Goal: Task Accomplishment & Management: Complete application form

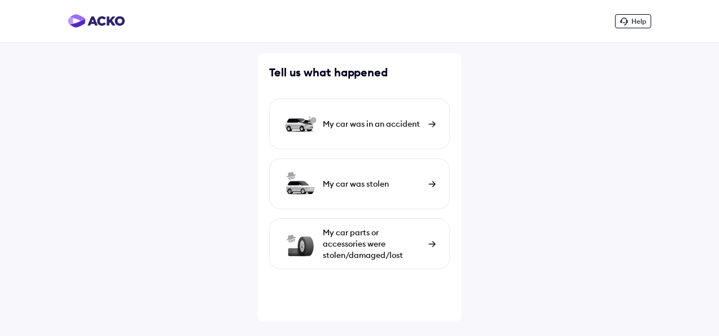
click at [367, 127] on div "My car was in an accident" at bounding box center [373, 123] width 100 height 11
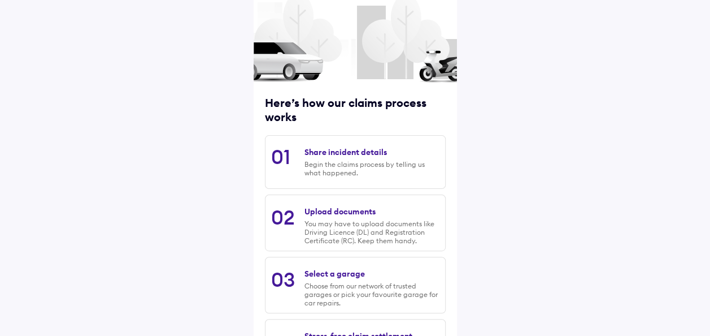
scroll to position [64, 0]
click at [349, 155] on div "Share incident details" at bounding box center [346, 151] width 82 height 10
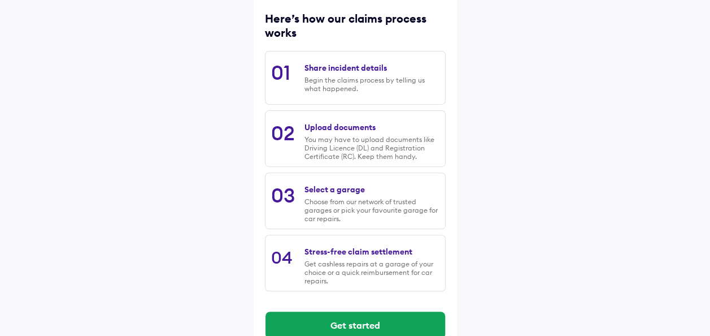
scroll to position [79, 0]
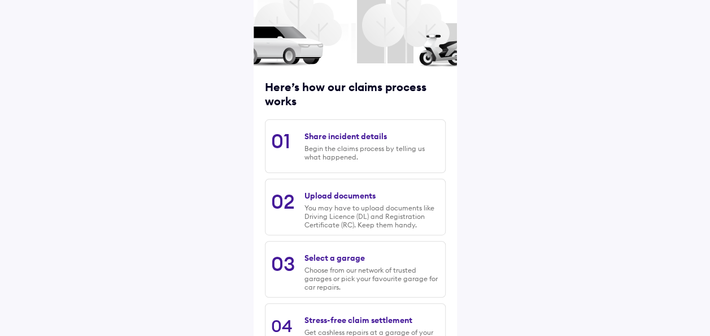
click at [342, 150] on div "Begin the claims process by telling us what happened." at bounding box center [372, 152] width 134 height 17
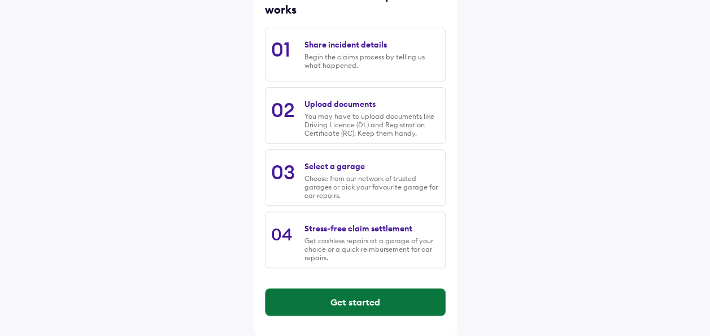
click at [314, 289] on button "Get started" at bounding box center [356, 301] width 180 height 27
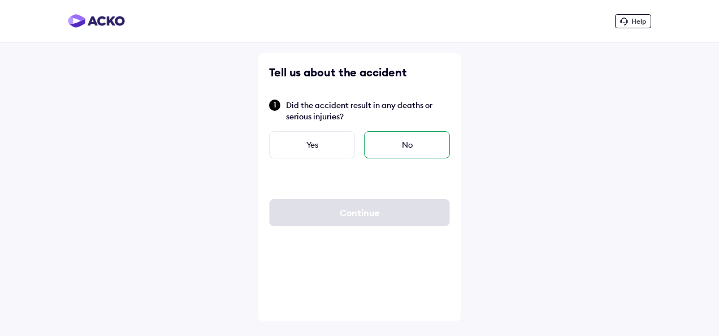
click at [403, 148] on div "No" at bounding box center [407, 144] width 86 height 27
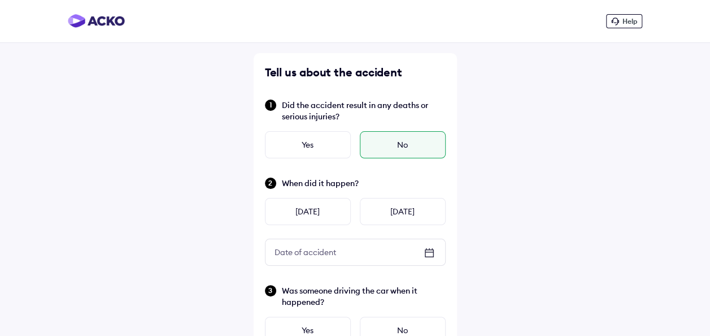
scroll to position [46, 0]
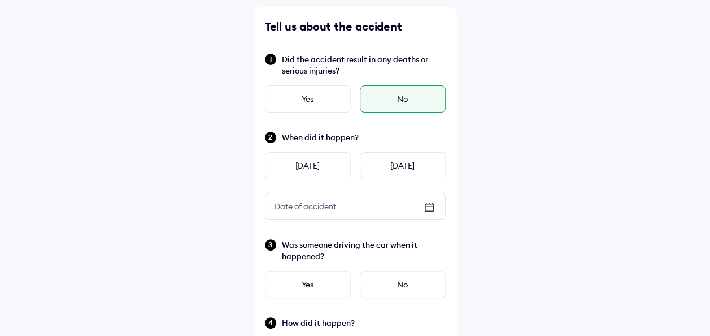
click at [425, 208] on icon at bounding box center [429, 207] width 9 height 8
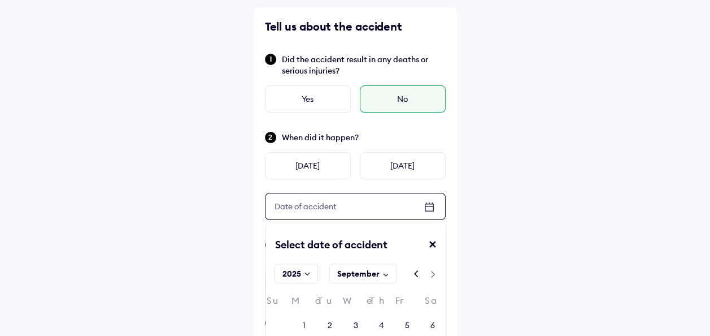
scroll to position [185, 0]
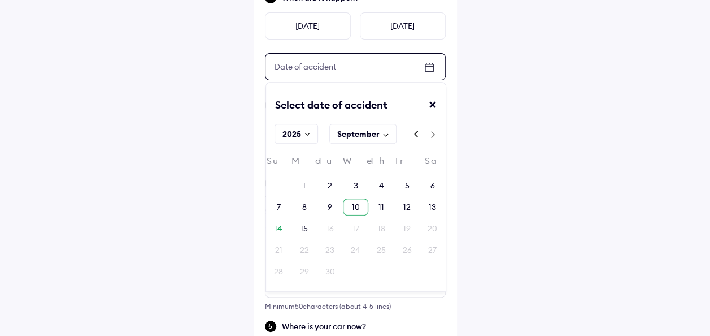
click at [347, 210] on div "10" at bounding box center [355, 206] width 25 height 17
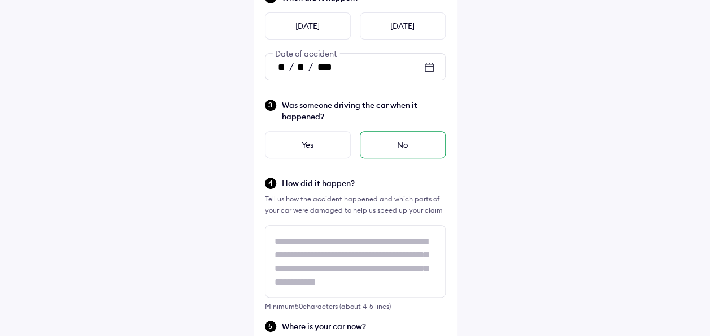
click at [385, 145] on div "No" at bounding box center [403, 144] width 86 height 27
click at [427, 70] on icon at bounding box center [430, 67] width 14 height 14
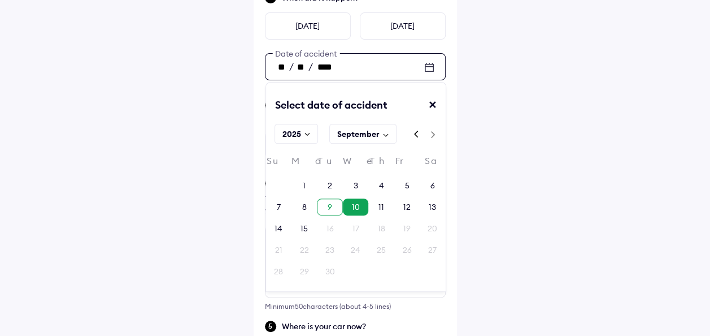
click at [327, 212] on div "9" at bounding box center [329, 206] width 25 height 17
type input "**"
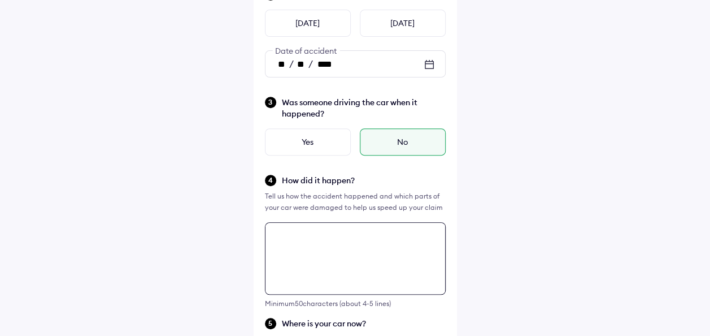
click at [321, 254] on textarea at bounding box center [355, 258] width 181 height 72
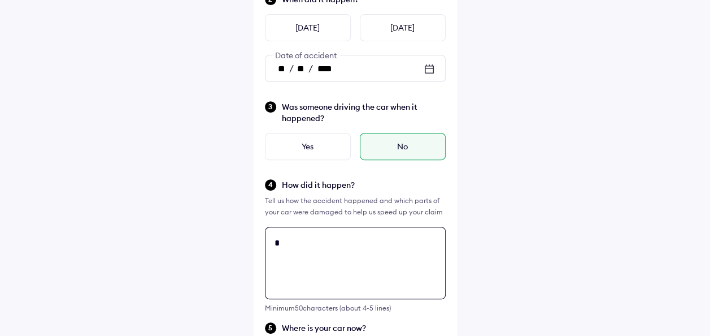
scroll to position [0, 0]
type textarea "*"
drag, startPoint x: 273, startPoint y: 254, endPoint x: 376, endPoint y: 258, distance: 102.9
click at [376, 258] on textarea "**********" at bounding box center [355, 263] width 181 height 72
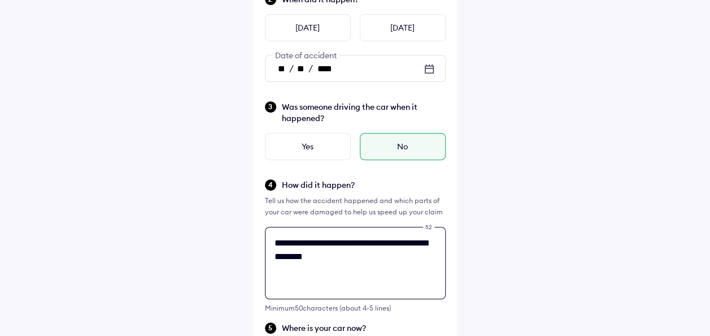
click at [438, 240] on textarea "**********" at bounding box center [355, 263] width 181 height 72
click at [360, 246] on textarea "**********" at bounding box center [355, 263] width 181 height 72
click at [430, 238] on textarea "**********" at bounding box center [355, 263] width 181 height 72
click at [369, 261] on textarea "**********" at bounding box center [355, 263] width 181 height 72
click at [437, 236] on textarea "**********" at bounding box center [355, 263] width 181 height 72
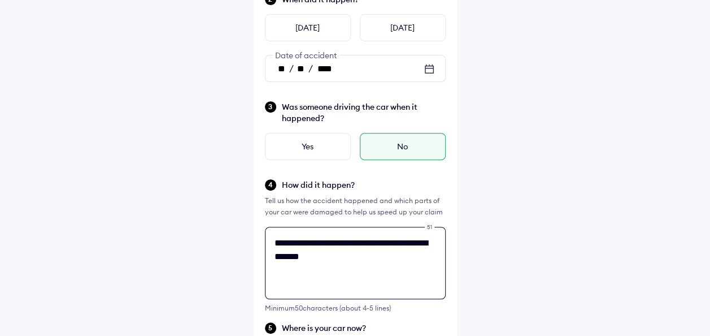
click at [377, 254] on textarea "**********" at bounding box center [355, 263] width 181 height 72
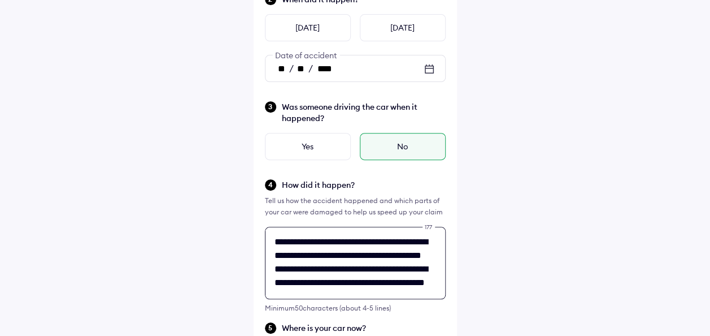
scroll to position [28, 0]
click at [271, 255] on textarea "**********" at bounding box center [355, 263] width 181 height 72
click at [330, 255] on textarea "**********" at bounding box center [355, 263] width 181 height 72
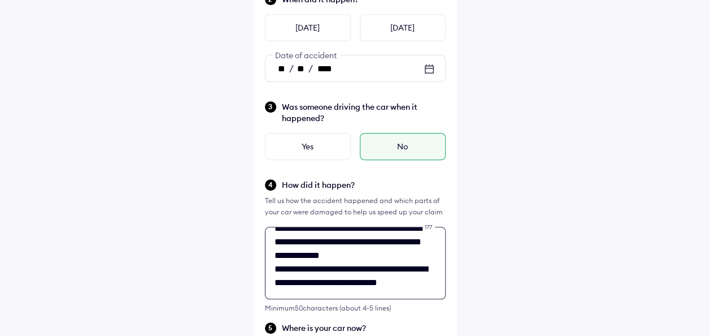
scroll to position [41, 0]
click at [416, 255] on textarea "**********" at bounding box center [355, 263] width 181 height 72
click at [419, 251] on textarea "**********" at bounding box center [355, 263] width 181 height 72
click at [401, 280] on textarea "**********" at bounding box center [355, 263] width 181 height 72
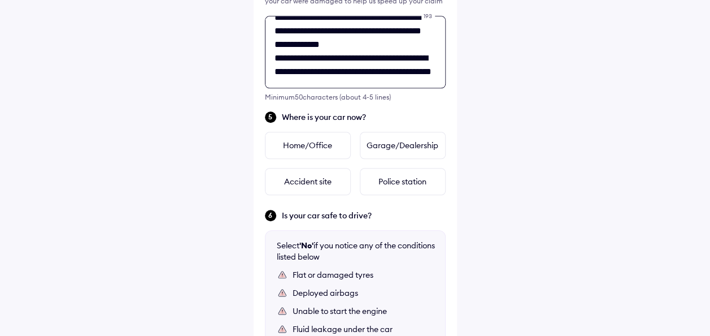
scroll to position [410, 0]
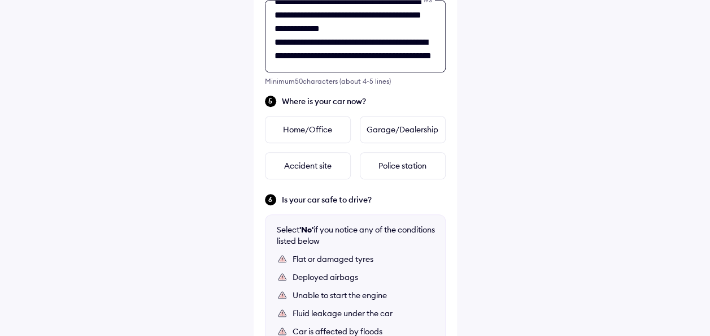
click at [404, 60] on textarea "**********" at bounding box center [355, 36] width 181 height 72
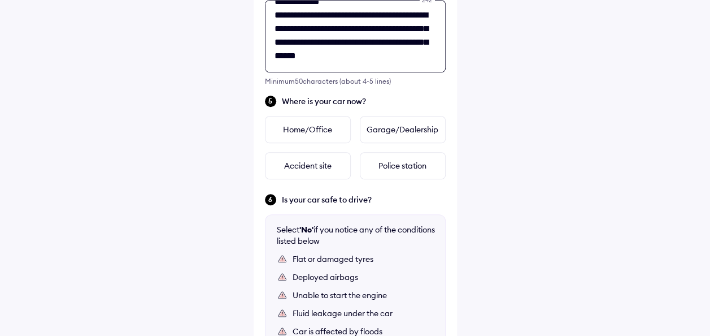
scroll to position [58, 0]
click at [381, 67] on textarea "**********" at bounding box center [355, 36] width 181 height 72
click at [331, 60] on textarea "**********" at bounding box center [355, 36] width 181 height 72
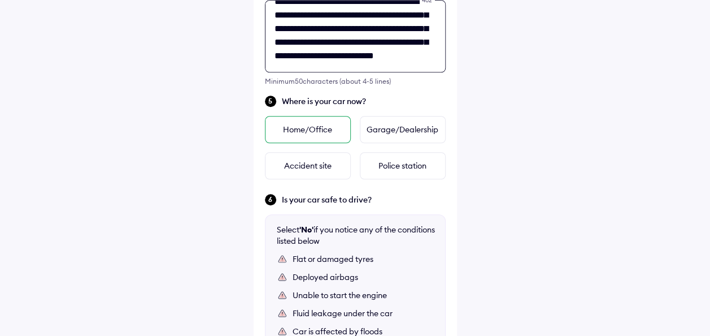
type textarea "**********"
click at [305, 133] on div "Home/Office" at bounding box center [308, 129] width 86 height 27
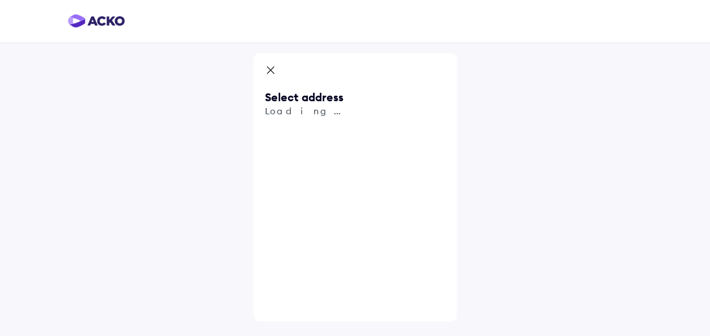
scroll to position [0, 0]
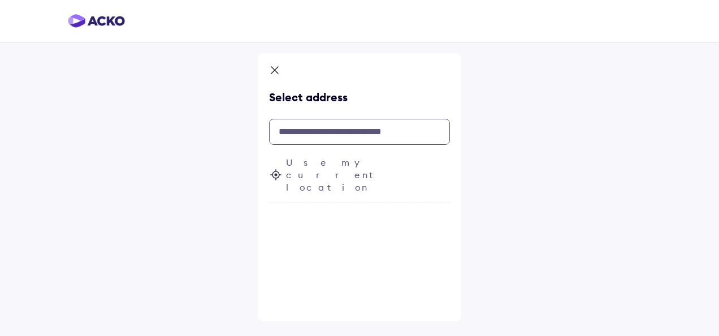
click at [320, 131] on input "text" at bounding box center [359, 132] width 181 height 26
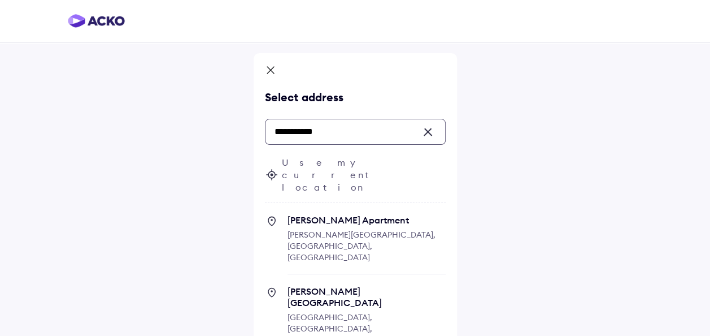
type input "**********"
click at [271, 75] on icon at bounding box center [270, 71] width 11 height 14
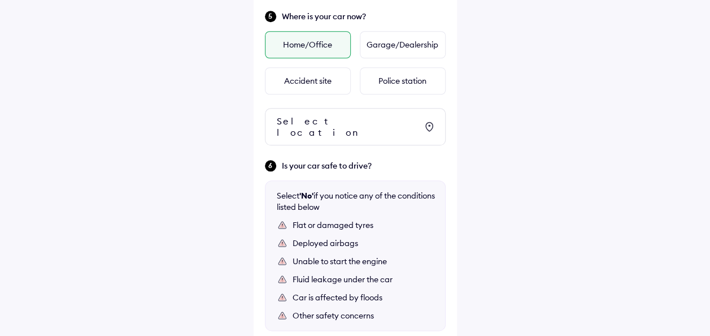
scroll to position [504, 0]
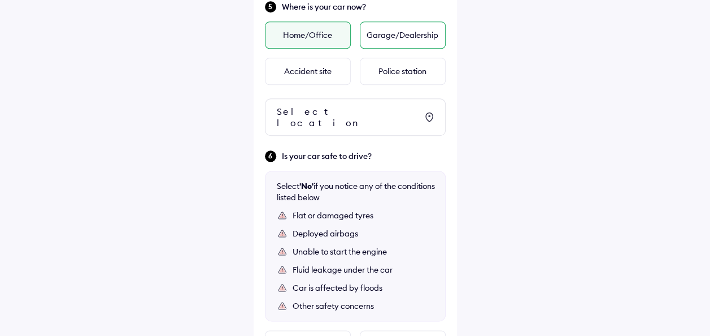
click at [398, 38] on div "Garage/Dealership" at bounding box center [403, 34] width 86 height 27
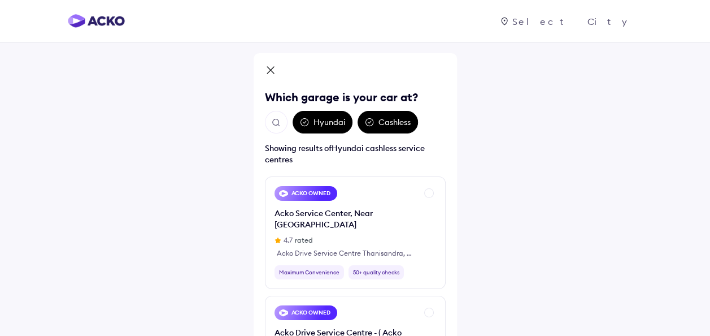
click at [307, 124] on icon at bounding box center [304, 121] width 7 height 7
click at [307, 126] on icon at bounding box center [304, 122] width 9 height 9
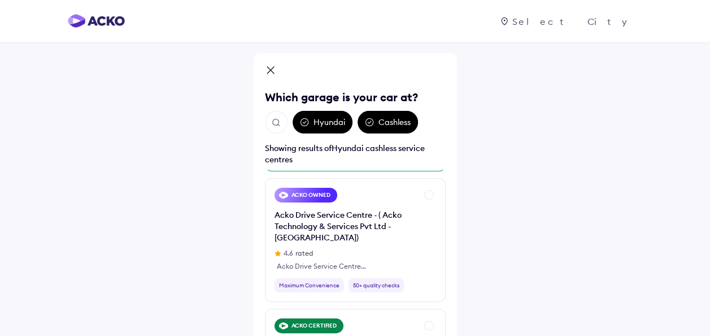
scroll to position [1, 0]
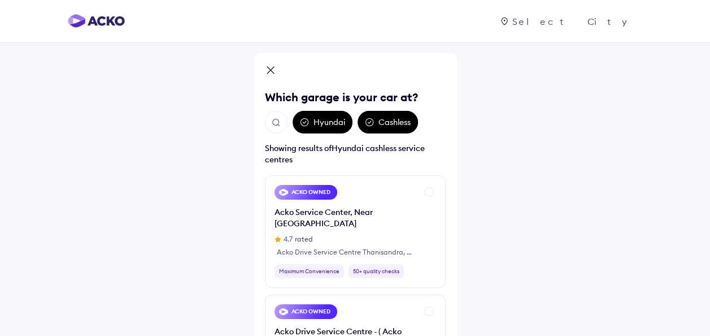
click at [275, 123] on img "Open search" at bounding box center [276, 123] width 10 height 10
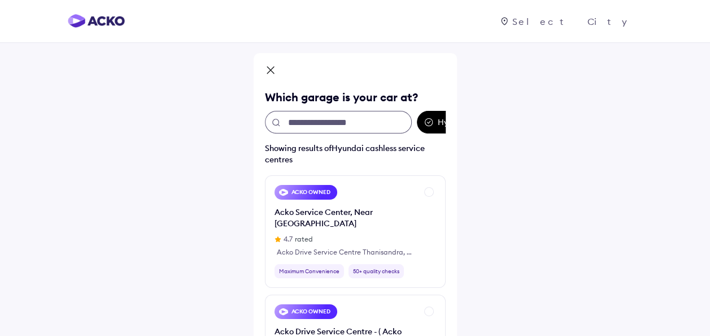
click at [307, 124] on input "text" at bounding box center [338, 122] width 147 height 23
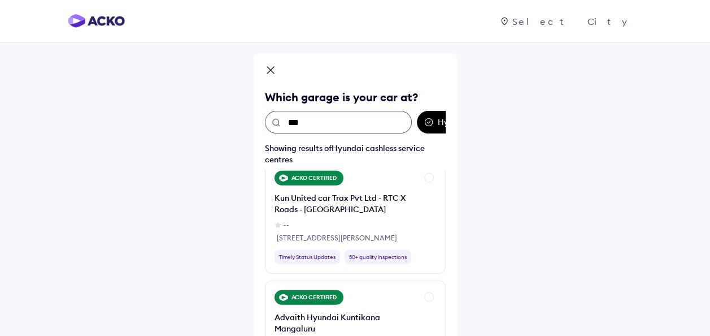
scroll to position [1508, 0]
click at [324, 122] on input "***" at bounding box center [338, 122] width 147 height 23
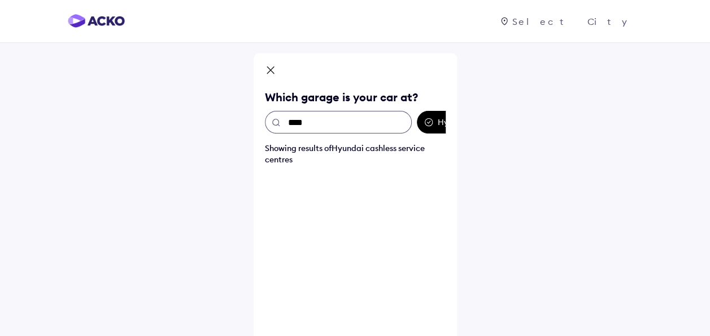
type input "***"
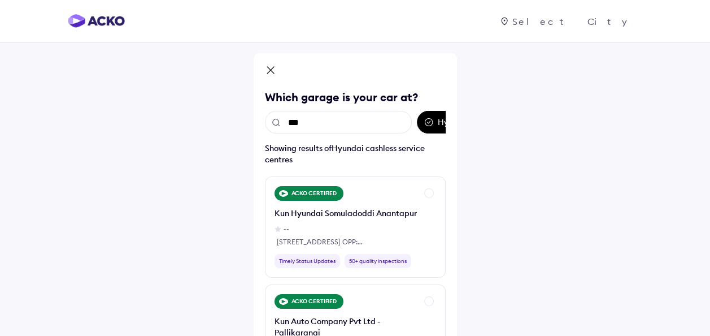
click at [272, 68] on icon at bounding box center [270, 70] width 7 height 7
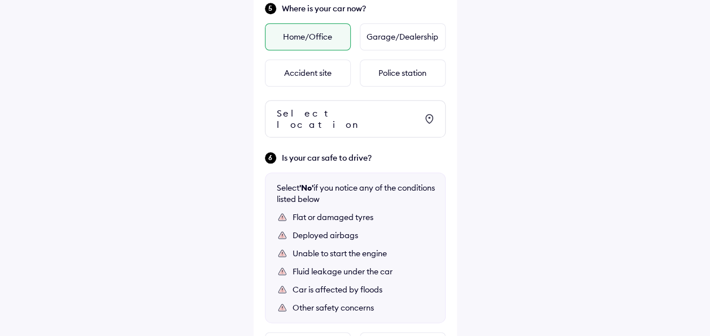
scroll to position [504, 0]
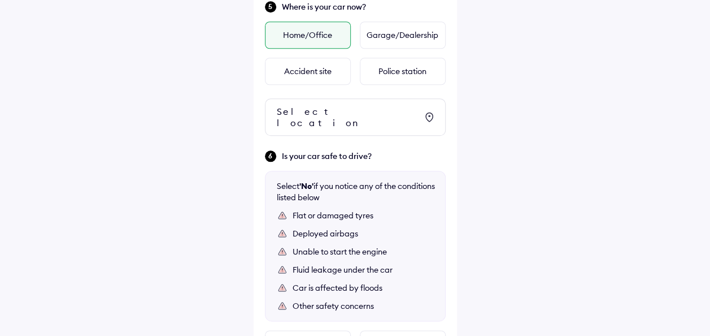
click at [312, 118] on div "Select location" at bounding box center [355, 116] width 181 height 37
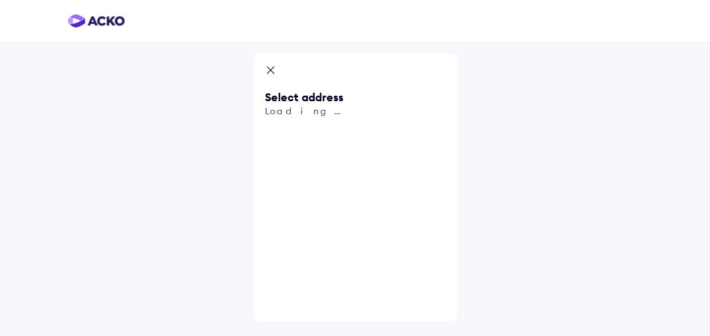
scroll to position [0, 0]
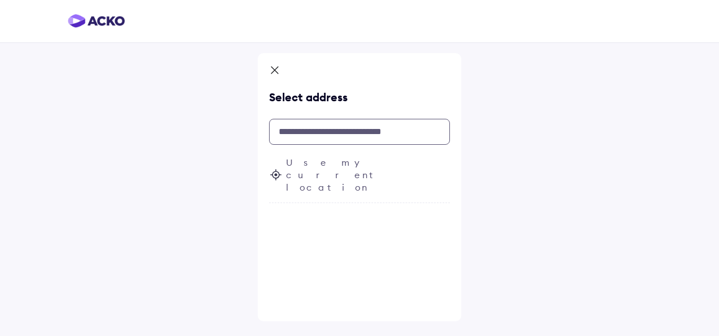
click at [326, 131] on input "text" at bounding box center [359, 132] width 181 height 26
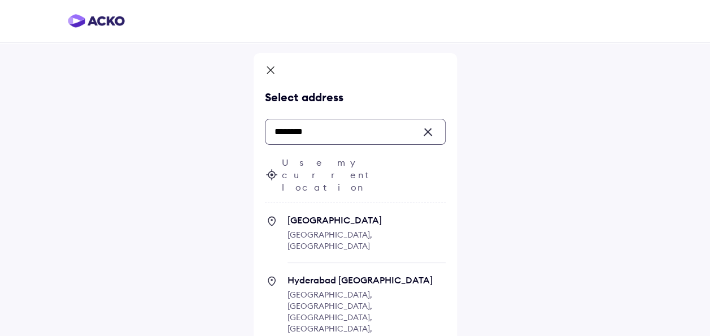
drag, startPoint x: 325, startPoint y: 129, endPoint x: 178, endPoint y: 108, distance: 148.9
click at [178, 108] on div "Select address ******** Use my current location [GEOGRAPHIC_DATA] [GEOGRAPHIC_D…" at bounding box center [355, 301] width 710 height 603
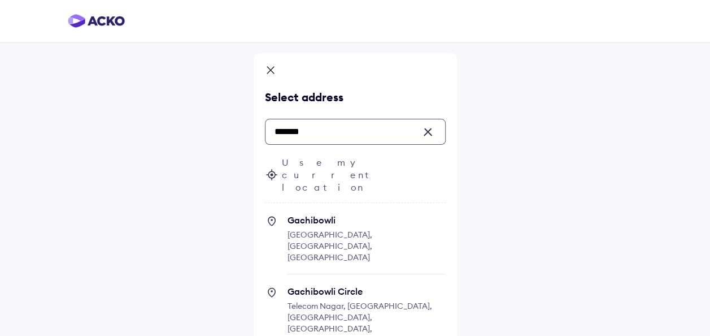
click at [330, 214] on span "Gachibowli" at bounding box center [367, 219] width 158 height 11
type input "*******"
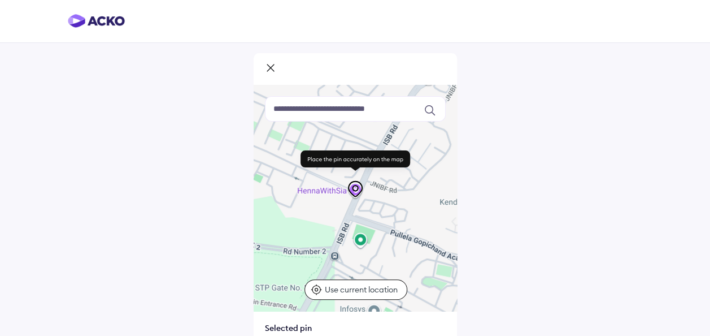
click at [267, 62] on div at bounding box center [355, 69] width 203 height 32
click at [269, 64] on icon at bounding box center [270, 69] width 11 height 14
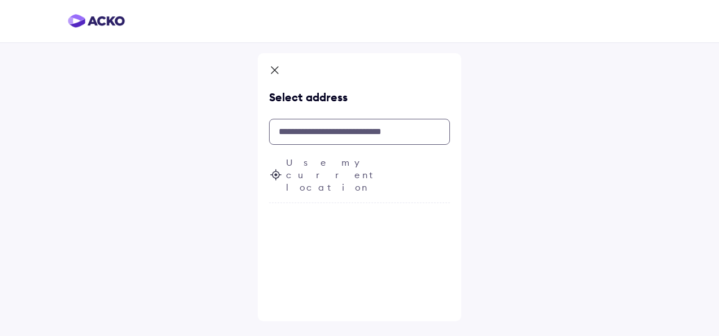
click at [305, 134] on input "text" at bounding box center [359, 132] width 181 height 26
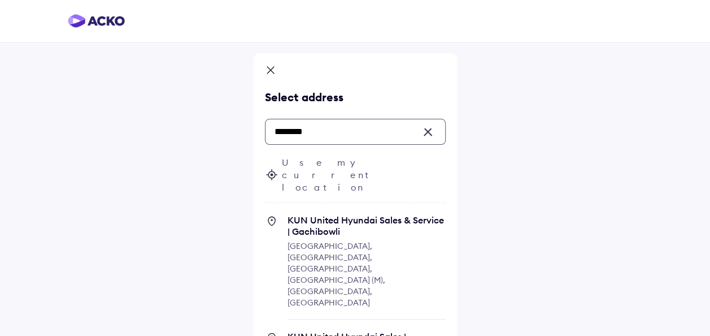
click at [316, 215] on span "KUN United Hyundai Sales & Service | Gachibowli [GEOGRAPHIC_DATA], [GEOGRAPHIC_…" at bounding box center [367, 266] width 158 height 105
type input "********"
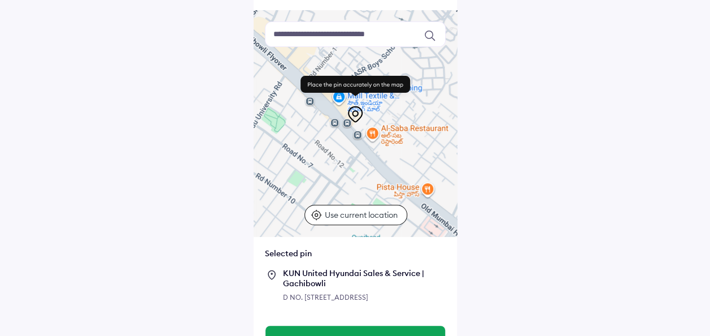
scroll to position [125, 0]
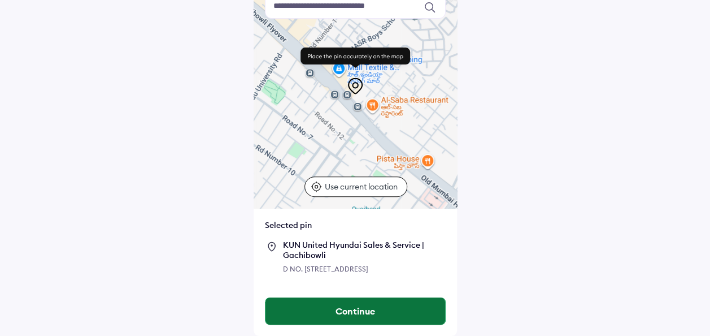
click at [354, 307] on button "Continue" at bounding box center [356, 310] width 180 height 27
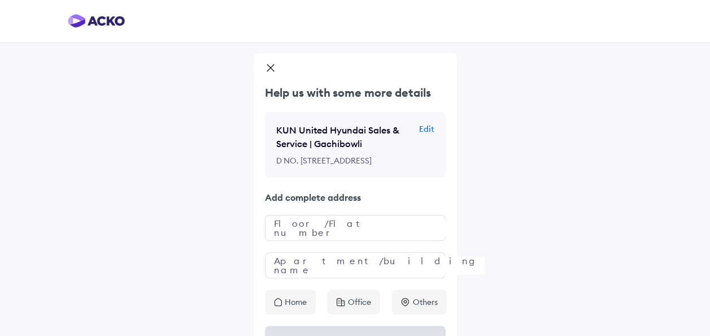
scroll to position [61, 0]
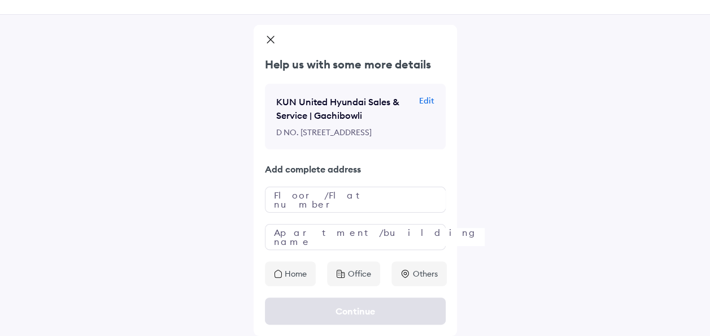
click at [409, 276] on icon at bounding box center [406, 273] width 10 height 9
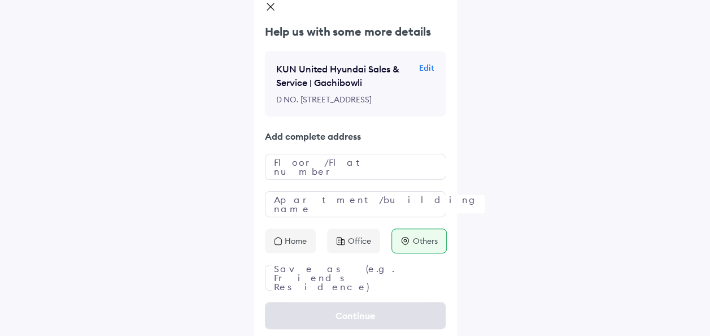
scroll to position [98, 0]
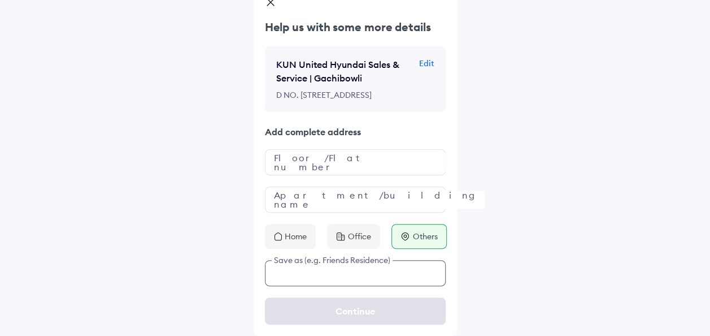
click at [291, 275] on input "text" at bounding box center [355, 273] width 181 height 26
type input "**********"
click at [511, 264] on div "**********" at bounding box center [355, 134] width 710 height 401
click at [329, 311] on div "Continue" at bounding box center [355, 311] width 203 height 50
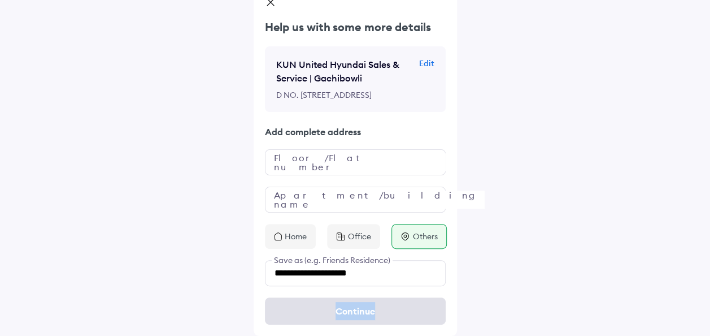
click at [329, 311] on div "Continue" at bounding box center [355, 311] width 203 height 50
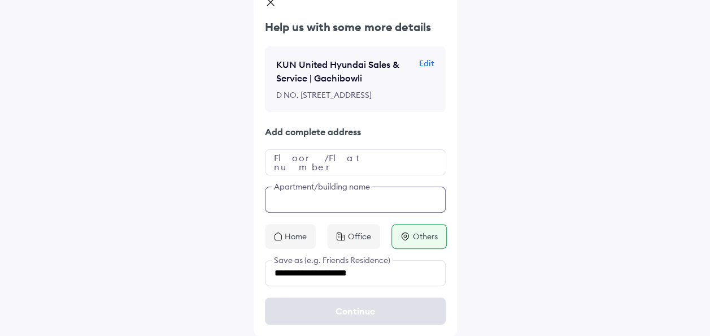
drag, startPoint x: 329, startPoint y: 311, endPoint x: 289, endPoint y: 189, distance: 128.8
click at [289, 189] on input "text" at bounding box center [355, 199] width 181 height 26
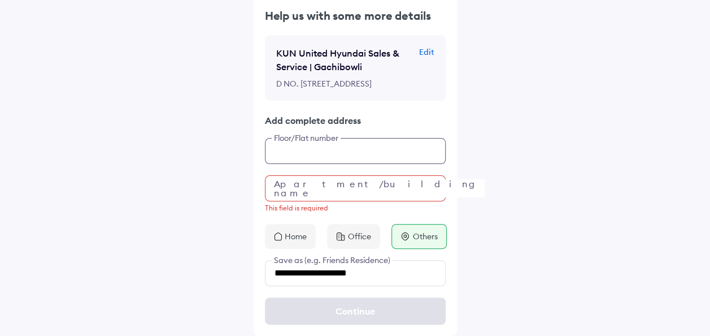
scroll to position [94, 0]
click at [286, 153] on div "**********" at bounding box center [355, 147] width 203 height 278
type input "**********"
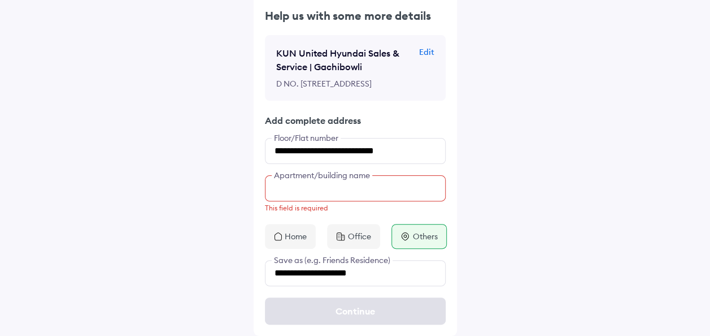
click at [315, 201] on input "text" at bounding box center [355, 188] width 181 height 26
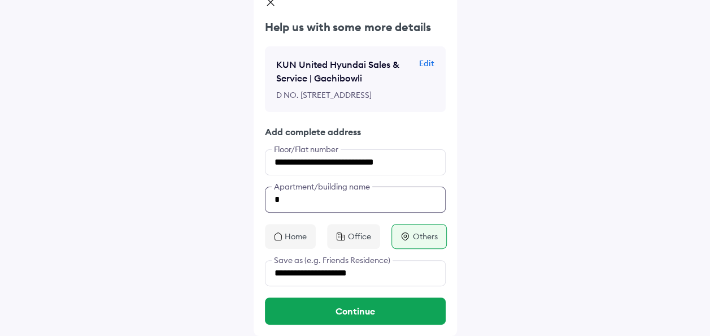
scroll to position [98, 0]
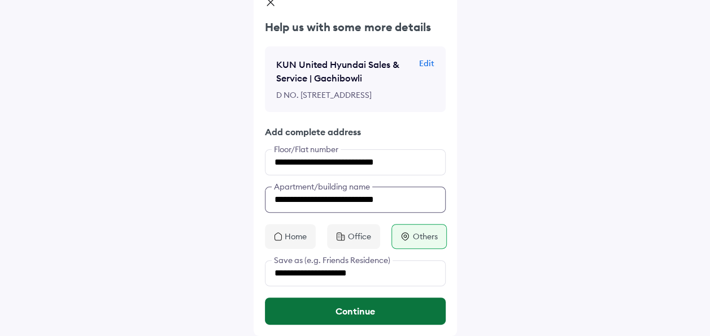
type input "**********"
click at [332, 313] on button "Continue" at bounding box center [355, 310] width 181 height 27
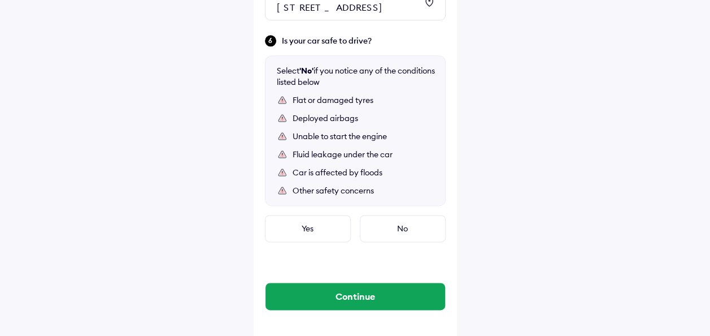
scroll to position [621, 0]
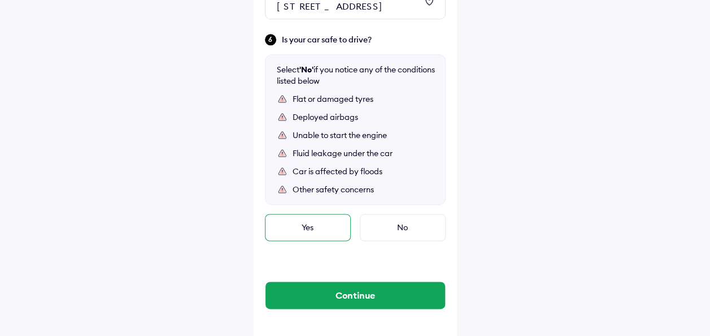
click at [310, 241] on div "Yes" at bounding box center [308, 227] width 86 height 27
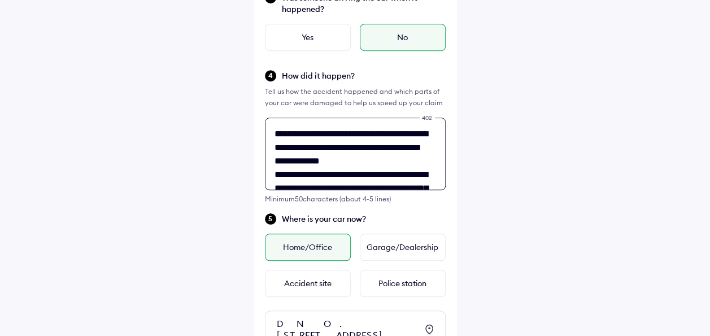
click at [334, 161] on div "**********" at bounding box center [355, 160] width 181 height 85
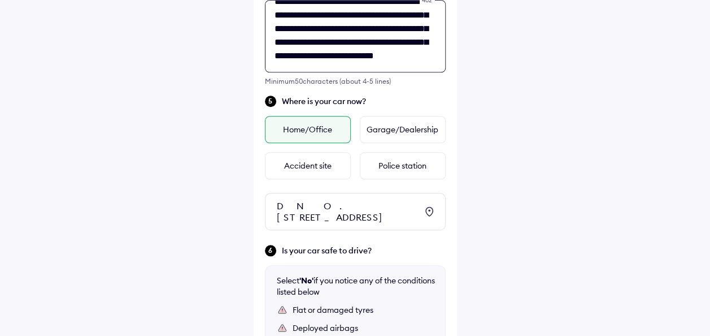
scroll to position [86, 0]
click at [296, 54] on textarea "**********" at bounding box center [355, 36] width 181 height 72
click at [328, 54] on textarea "**********" at bounding box center [355, 36] width 181 height 72
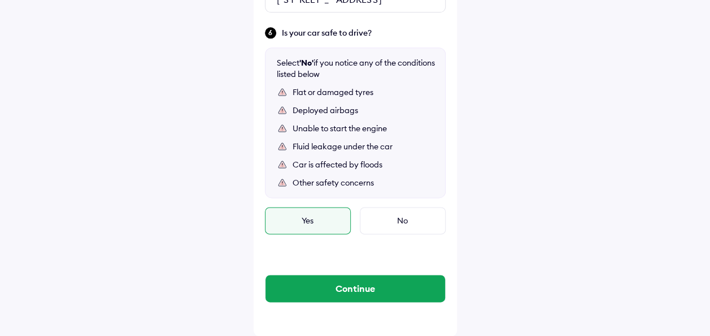
scroll to position [650, 0]
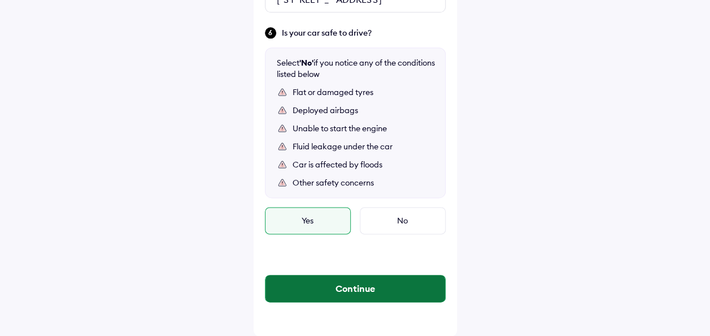
type textarea "**********"
click at [330, 282] on button "Continue" at bounding box center [356, 288] width 180 height 27
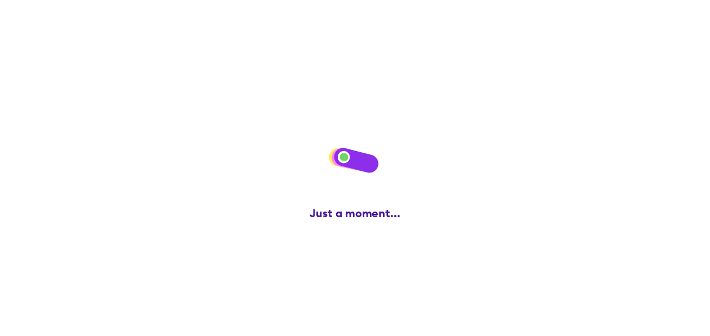
scroll to position [0, 0]
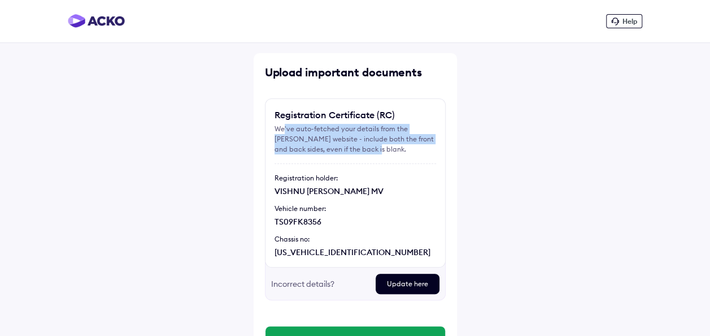
drag, startPoint x: 284, startPoint y: 129, endPoint x: 360, endPoint y: 149, distance: 78.8
click at [360, 149] on div "We've auto-fetched your details from the [PERSON_NAME] website - include both t…" at bounding box center [356, 139] width 162 height 31
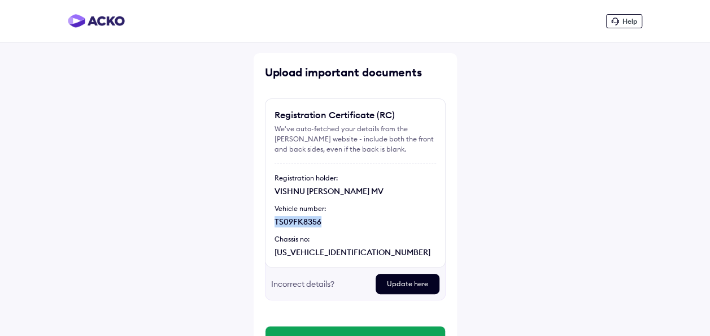
drag, startPoint x: 360, startPoint y: 149, endPoint x: 486, endPoint y: 213, distance: 141.2
click at [486, 213] on div "Help Upload important documents Registration Certificate (RC) We've auto-fetche…" at bounding box center [355, 196] width 710 height 393
drag, startPoint x: 366, startPoint y: 252, endPoint x: 264, endPoint y: 251, distance: 101.7
click at [264, 251] on div "Upload important documents Registration Certificate (RC) We've auto-fetched you…" at bounding box center [355, 223] width 203 height 340
copy div "[US_VEHICLE_IDENTIFICATION_NUMBER]"
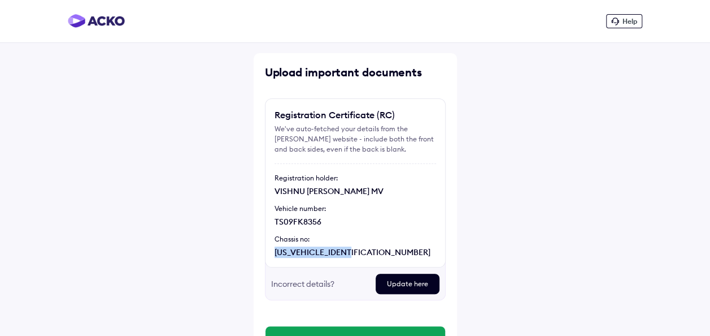
copy div "[US_VEHICLE_IDENTIFICATION_NUMBER]"
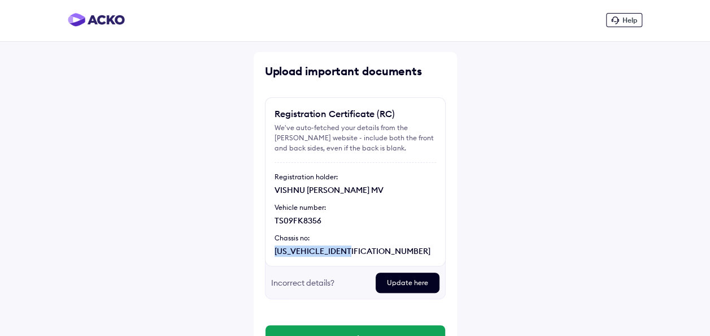
scroll to position [56, 0]
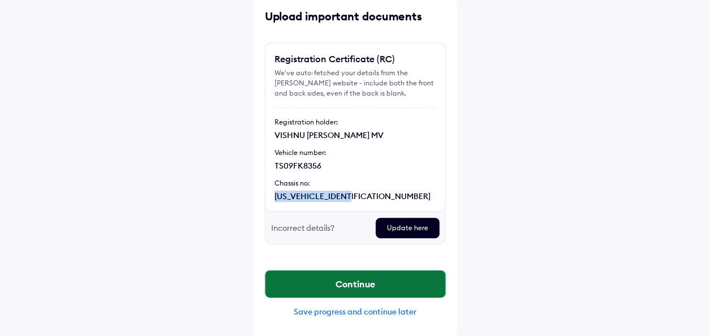
click at [314, 280] on button "Continue" at bounding box center [356, 283] width 180 height 27
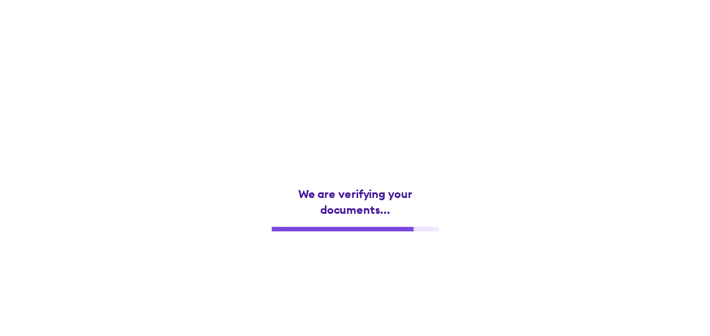
scroll to position [0, 0]
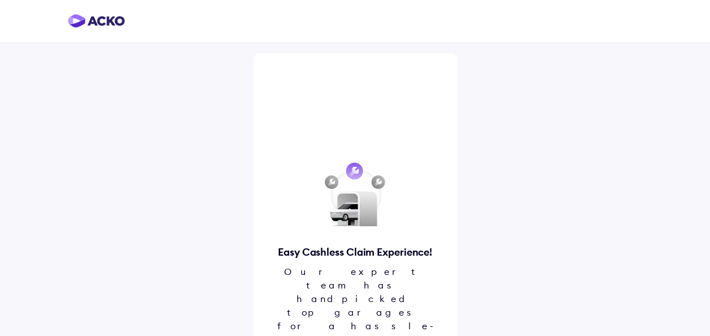
scroll to position [35, 0]
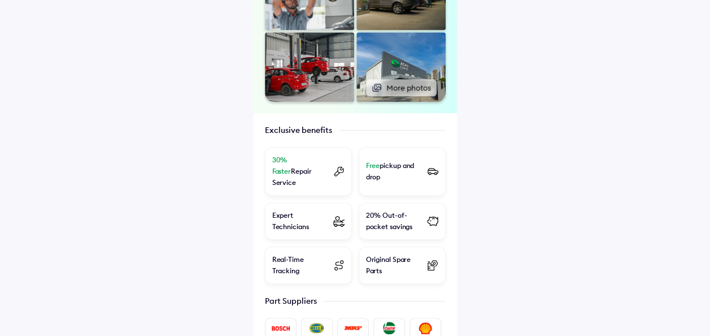
scroll to position [521, 0]
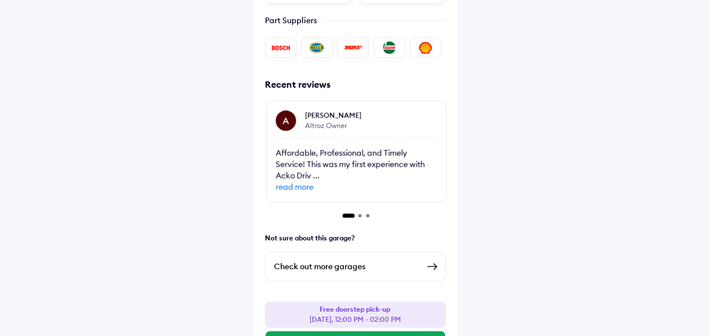
click at [324, 229] on div "Not sure about this garage?" at bounding box center [355, 238] width 203 height 18
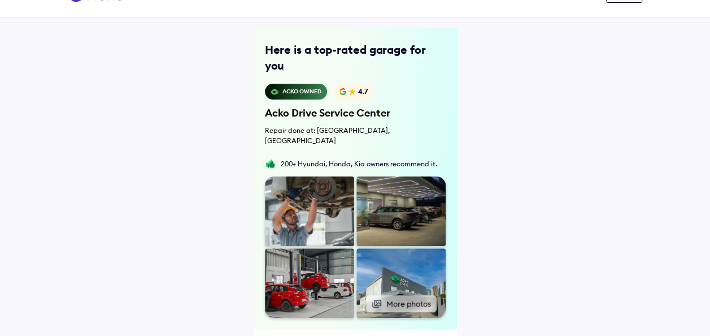
scroll to position [0, 0]
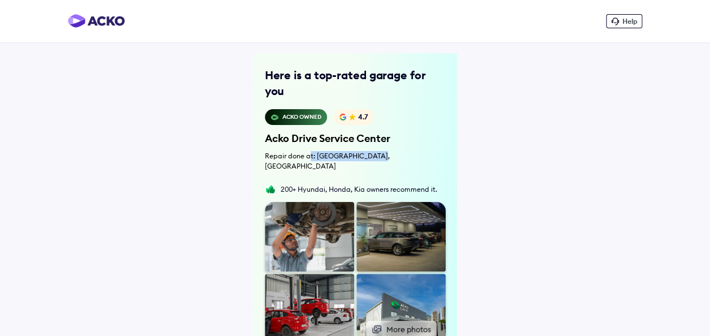
drag, startPoint x: 309, startPoint y: 139, endPoint x: 374, endPoint y: 140, distance: 65.0
click at [374, 151] on div "Repair done at: [GEOGRAPHIC_DATA], [GEOGRAPHIC_DATA]" at bounding box center [355, 161] width 181 height 20
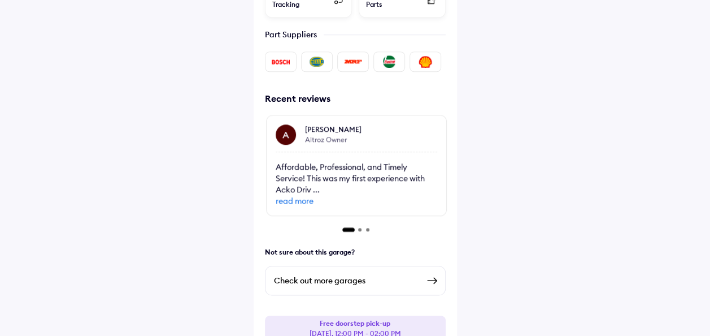
scroll to position [508, 0]
click at [367, 190] on div "A [PERSON_NAME] Owner Affordable, Professional, and Timely Service! This was my…" at bounding box center [356, 171] width 183 height 118
click at [362, 227] on div at bounding box center [356, 228] width 183 height 3
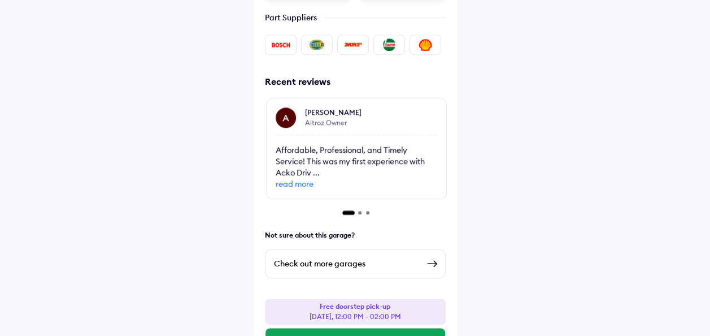
click at [331, 256] on div "Check out more garages" at bounding box center [346, 263] width 145 height 14
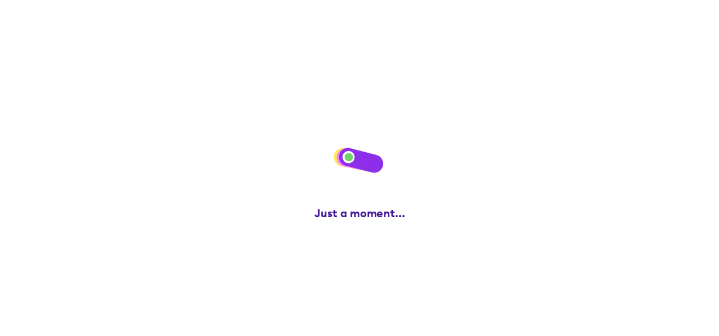
scroll to position [0, 0]
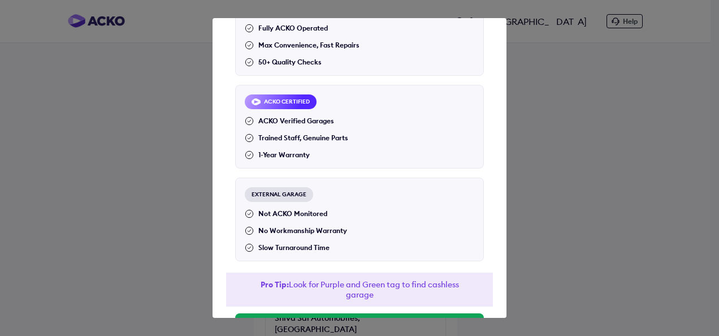
scroll to position [98, 0]
click at [271, 197] on div "EXTERNAL GARAGE" at bounding box center [279, 195] width 68 height 15
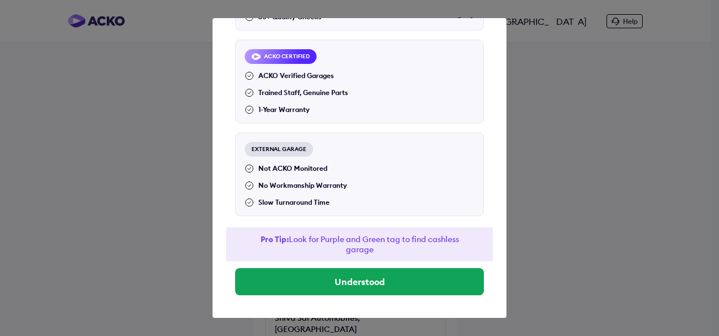
scroll to position [143, 0]
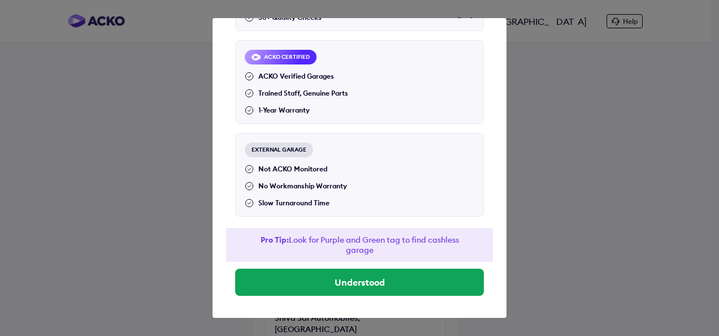
click at [264, 162] on div "EXTERNAL GARAGE Not ACKO Monitored No Workmanship Warranty Slow Turnaround Time" at bounding box center [359, 175] width 249 height 84
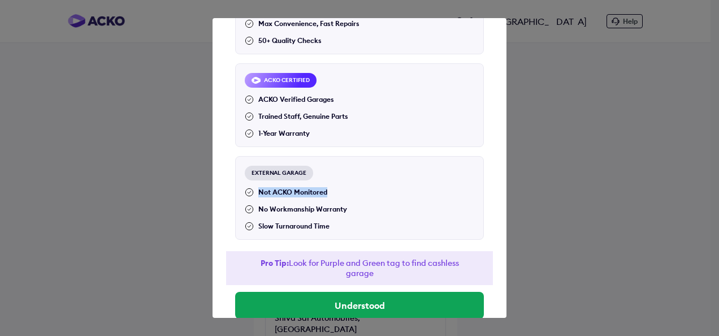
scroll to position [101, 0]
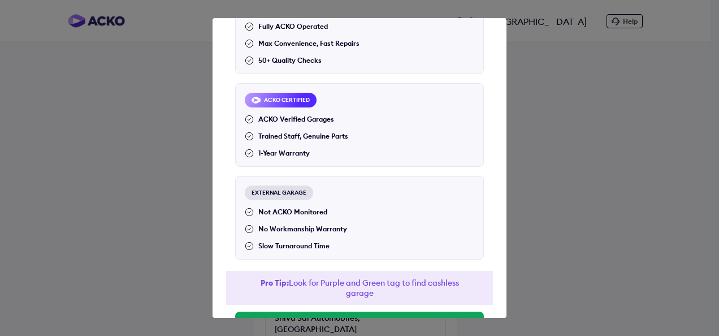
click at [256, 108] on div "ACKO CERTIFIED ACKO Verified Garages Trained Staff, Genuine Parts 1-Year Warran…" at bounding box center [359, 125] width 249 height 84
click at [276, 98] on div "ACKO CERTIFIED" at bounding box center [281, 100] width 72 height 15
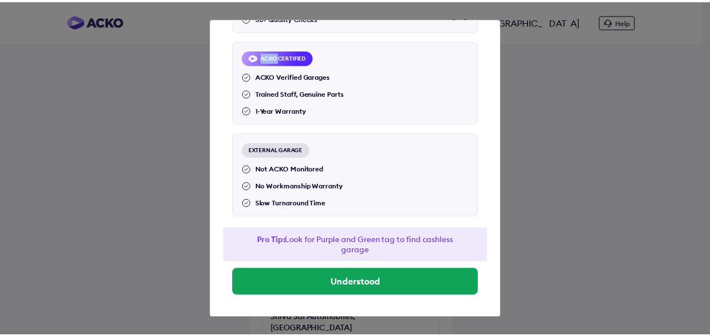
scroll to position [144, 0]
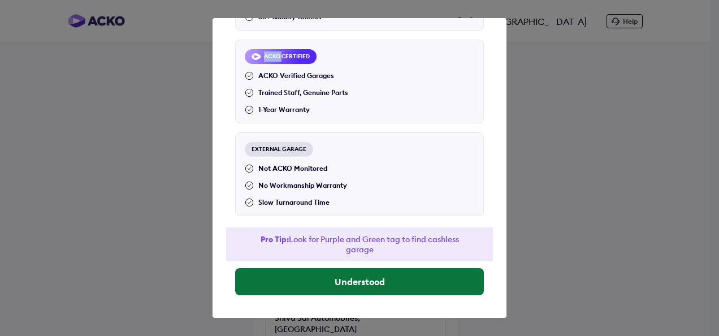
click at [357, 281] on button "Understood" at bounding box center [359, 281] width 249 height 27
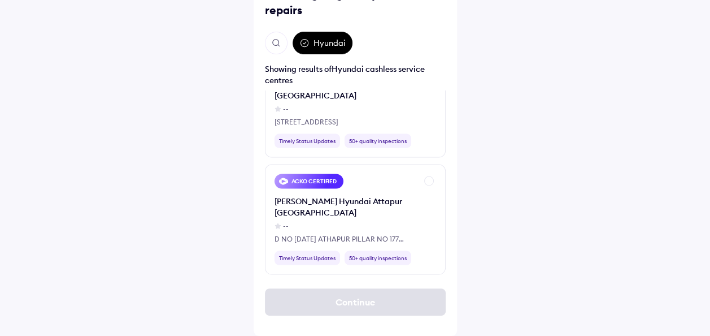
scroll to position [1131, 0]
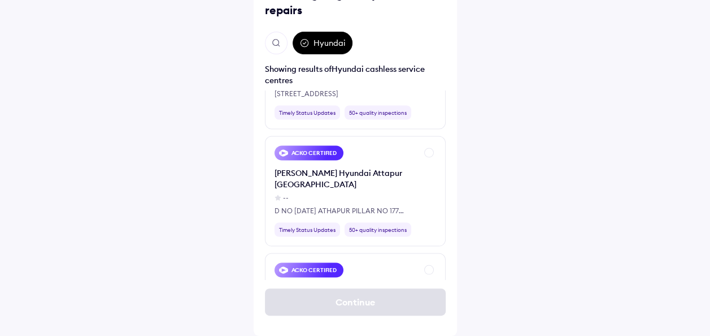
click at [277, 42] on img "Open search" at bounding box center [276, 43] width 10 height 10
click at [307, 45] on input "text" at bounding box center [338, 43] width 147 height 23
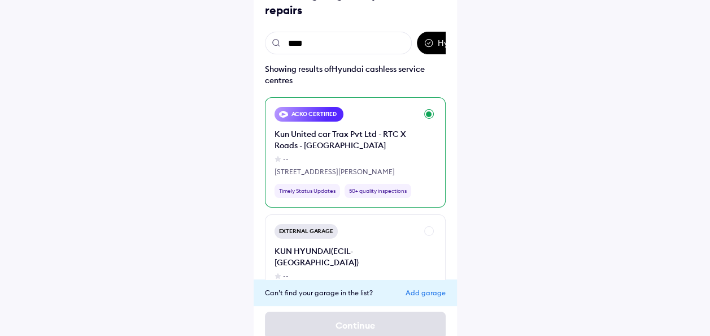
scroll to position [0, 0]
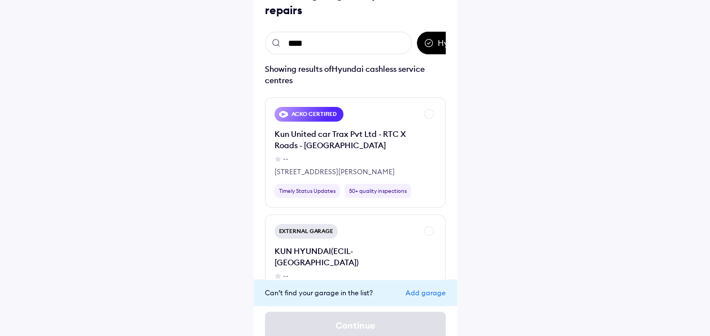
drag, startPoint x: 332, startPoint y: 46, endPoint x: 193, endPoint y: 33, distance: 139.6
click at [193, 33] on div "[GEOGRAPHIC_DATA] Help Select a garage for your car repairs *** Hyundai Showing…" at bounding box center [355, 136] width 710 height 428
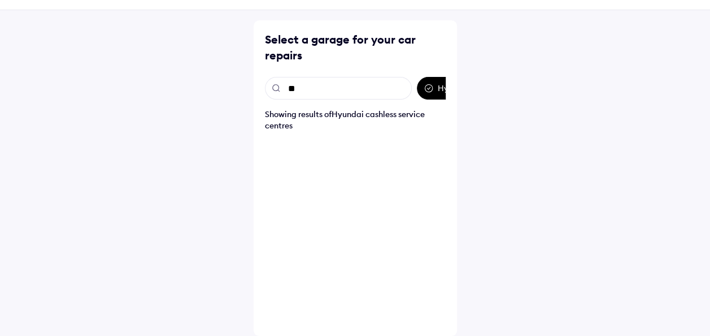
type input "*"
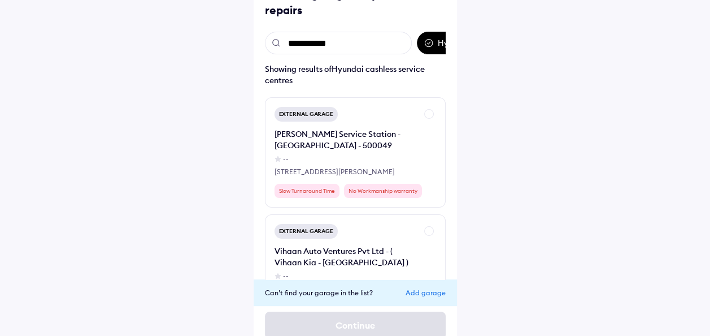
scroll to position [33, 0]
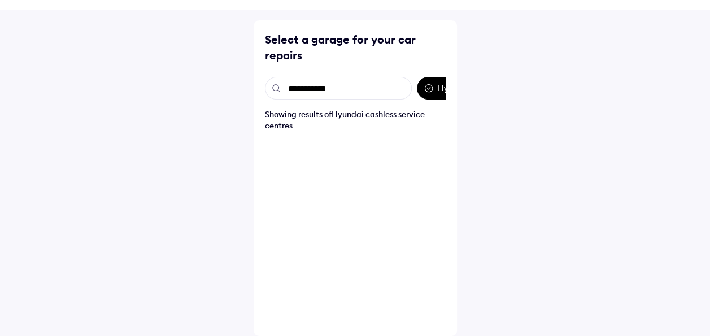
type input "*********"
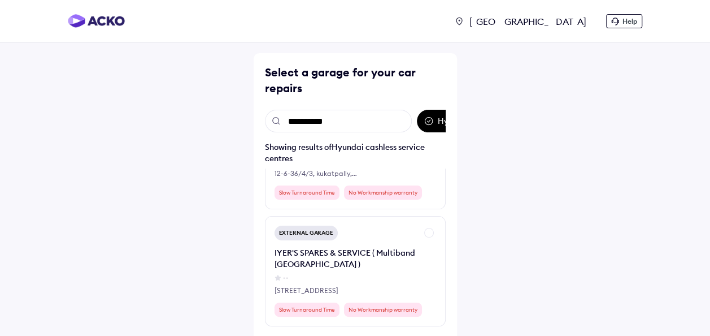
scroll to position [78, 0]
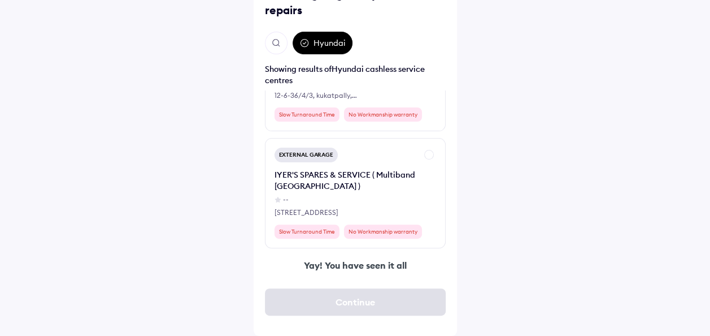
click at [521, 155] on div "[GEOGRAPHIC_DATA] Help Select a garage for your car repairs Hyundai Showing res…" at bounding box center [355, 129] width 710 height 414
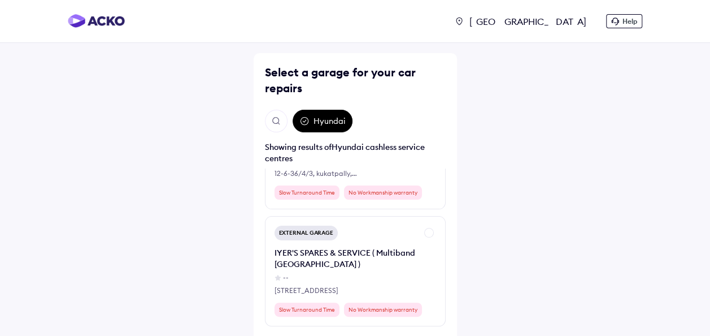
click at [347, 115] on div "Hyundai" at bounding box center [323, 121] width 60 height 23
click at [267, 116] on button "Open search" at bounding box center [276, 121] width 23 height 23
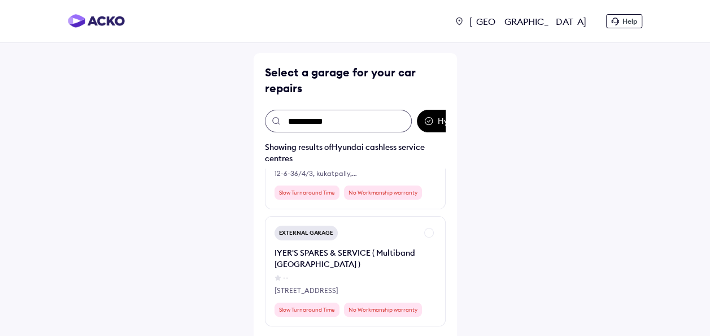
drag, startPoint x: 337, startPoint y: 119, endPoint x: 247, endPoint y: 116, distance: 89.9
click at [247, 116] on div "[GEOGRAPHIC_DATA] Help Select a garage for your car repairs ********* Hyundai S…" at bounding box center [355, 207] width 710 height 414
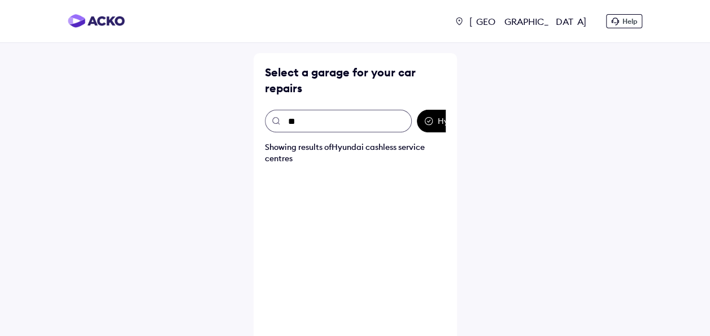
type input "***"
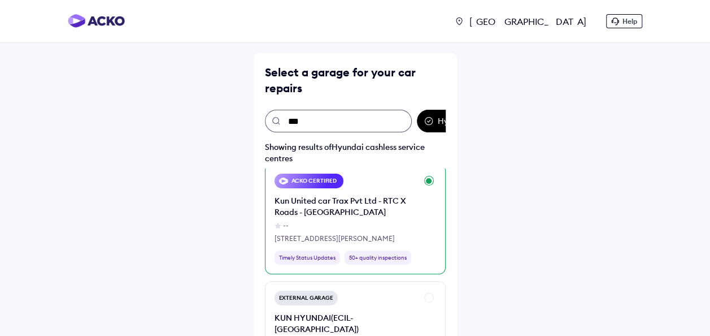
scroll to position [12, 0]
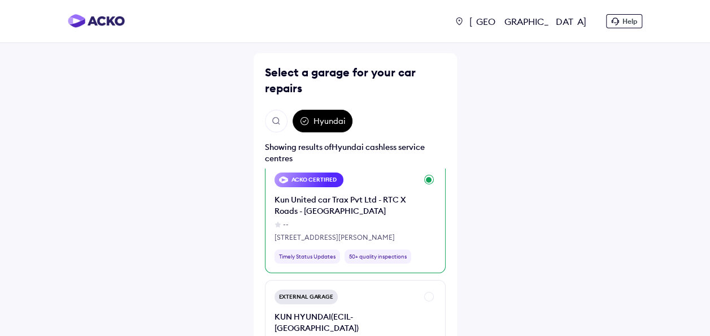
click at [343, 214] on div "Kun United car Trax Pvt Ltd - RTC X Roads - [GEOGRAPHIC_DATA]" at bounding box center [346, 205] width 142 height 23
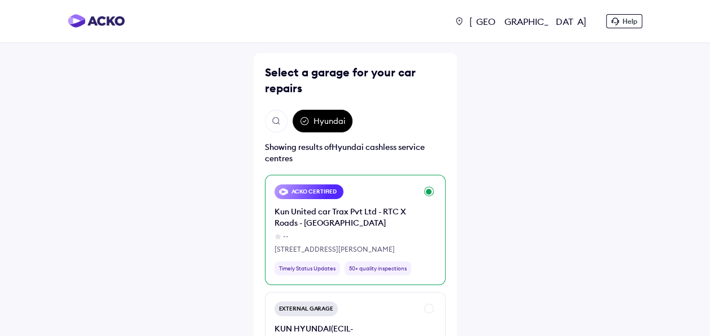
scroll to position [92, 0]
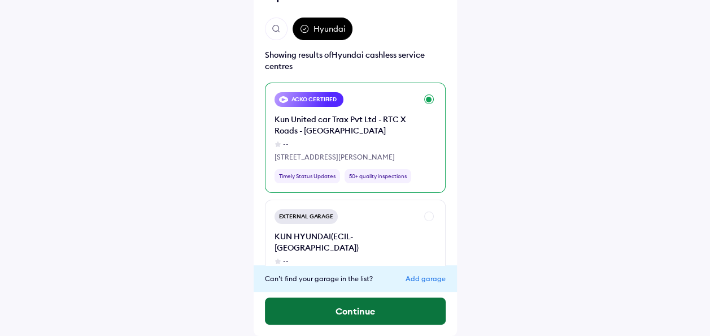
click at [345, 305] on button "Continue" at bounding box center [355, 310] width 181 height 27
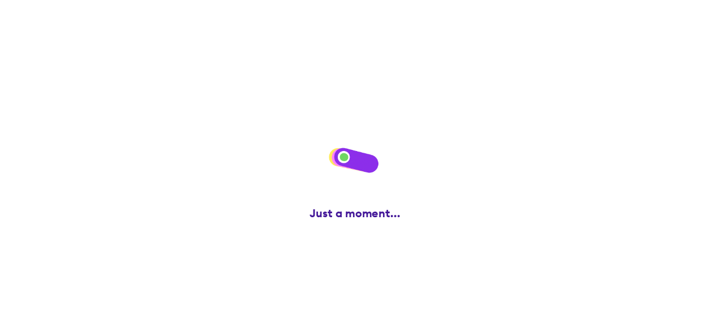
scroll to position [0, 0]
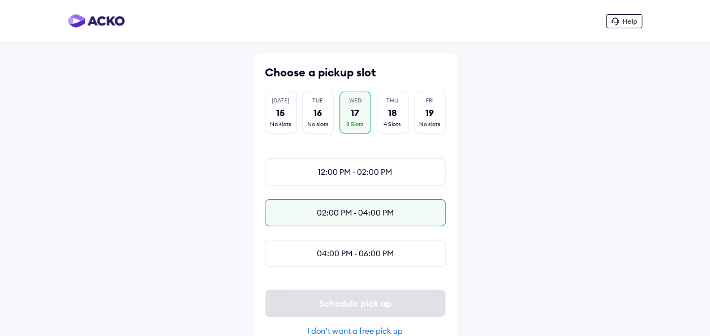
scroll to position [31, 0]
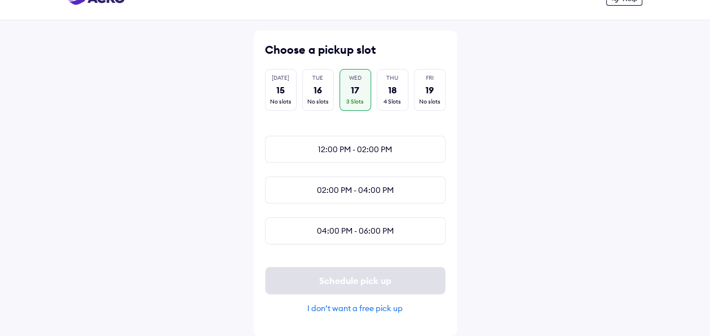
click at [331, 308] on div "I don’t want a free pick up" at bounding box center [355, 308] width 181 height 10
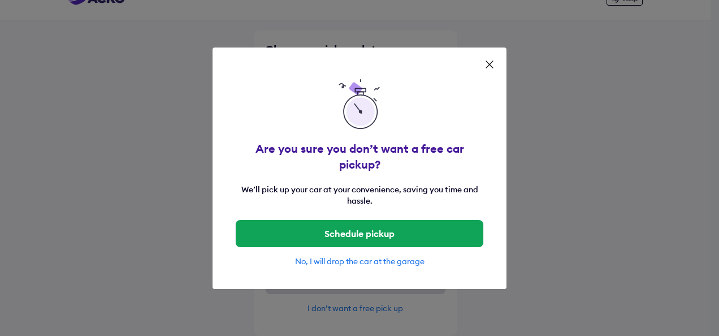
click at [346, 256] on div "No, I will drop the car at the garage" at bounding box center [359, 261] width 249 height 10
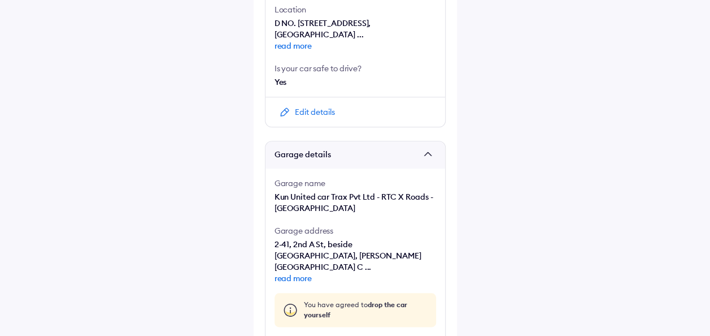
scroll to position [575, 0]
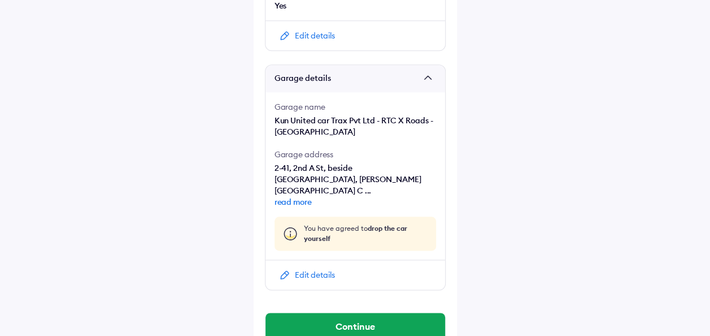
click at [312, 269] on div "Edit details" at bounding box center [315, 274] width 40 height 11
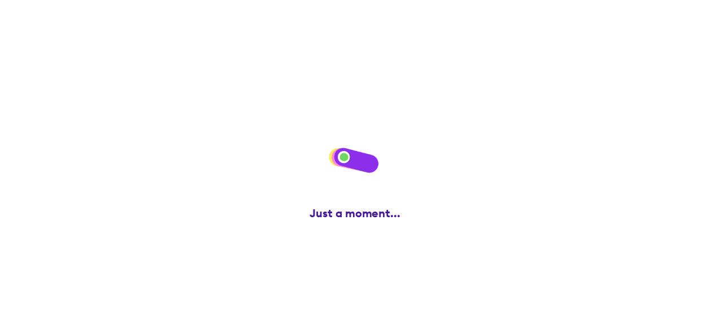
scroll to position [0, 0]
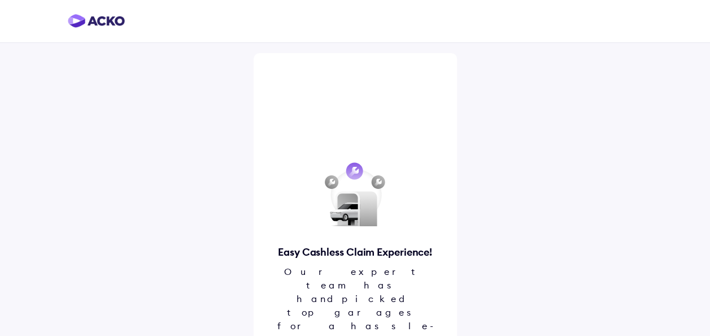
scroll to position [35, 0]
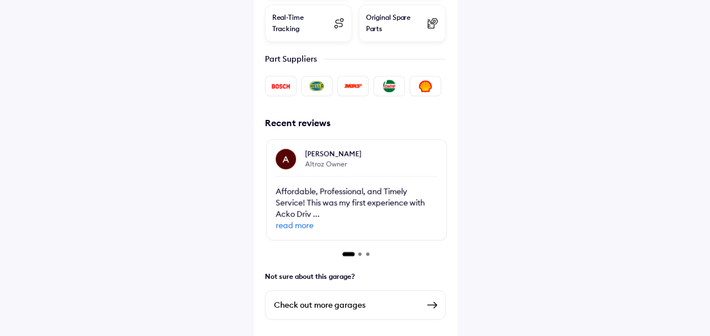
scroll to position [524, 0]
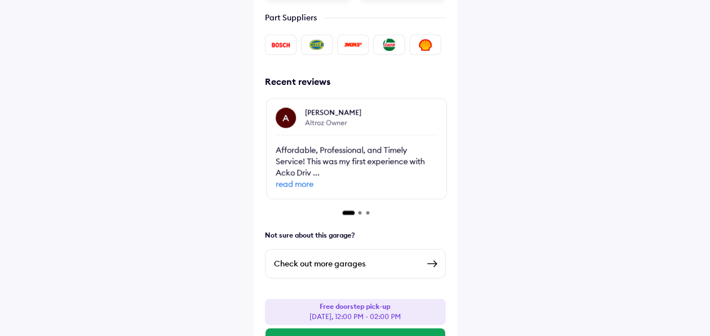
click at [319, 256] on div "Check out more garages" at bounding box center [346, 263] width 145 height 14
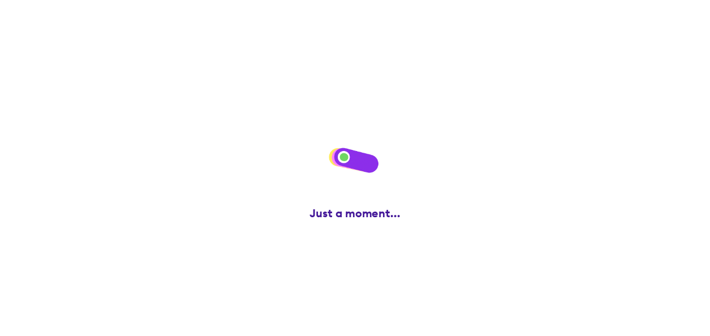
scroll to position [0, 0]
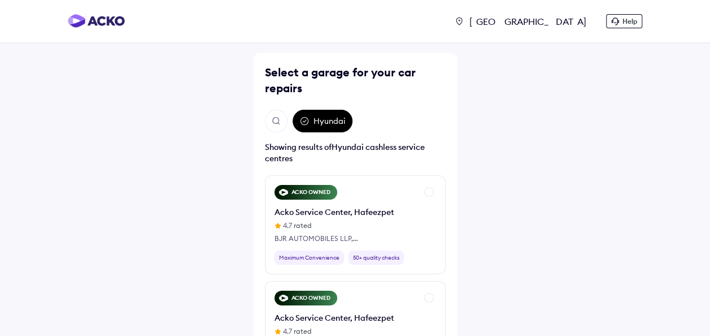
click at [276, 124] on img "Open search" at bounding box center [276, 121] width 10 height 10
click at [304, 122] on input "text" at bounding box center [338, 121] width 147 height 23
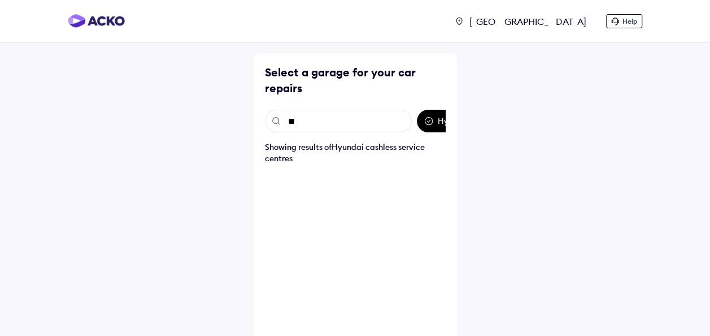
type input "*"
type input "**********"
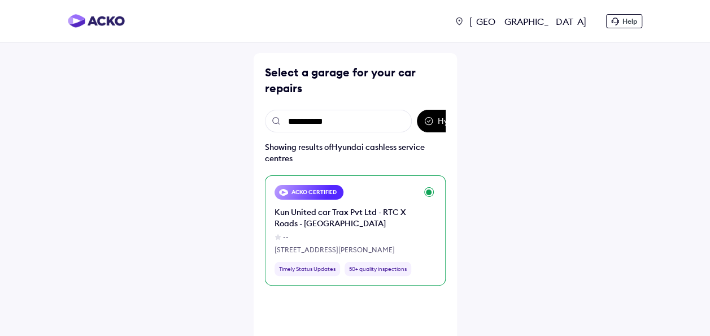
scroll to position [92, 0]
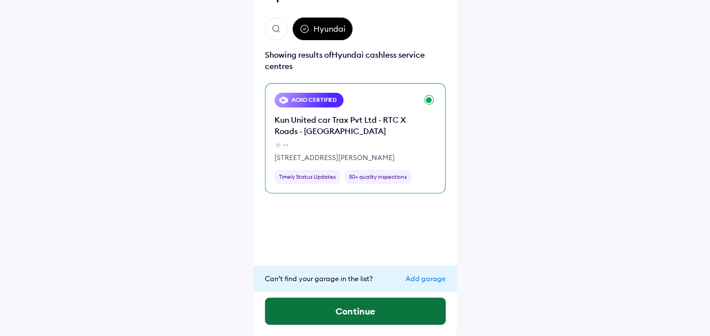
click at [336, 307] on button "Continue" at bounding box center [355, 310] width 181 height 27
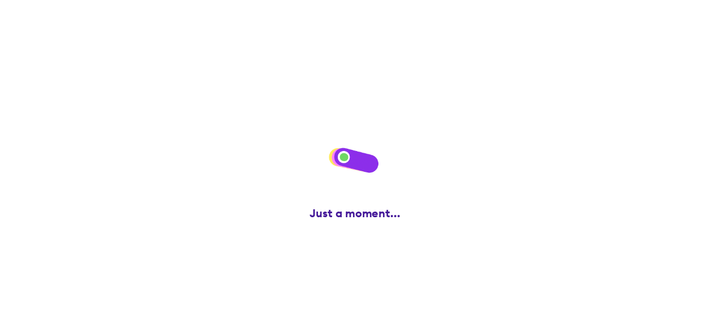
scroll to position [0, 0]
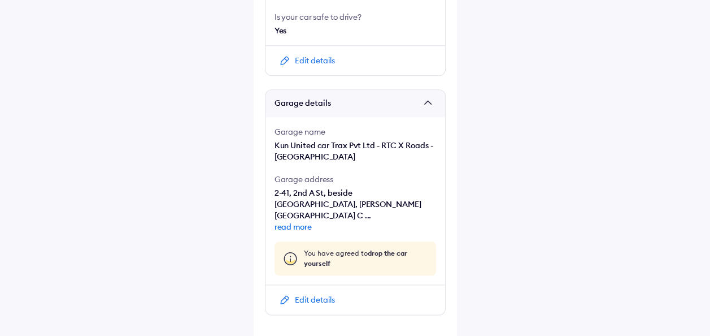
scroll to position [575, 0]
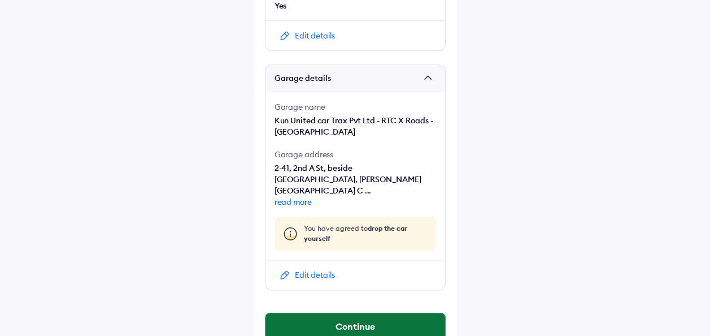
click at [327, 312] on button "Continue" at bounding box center [356, 325] width 180 height 27
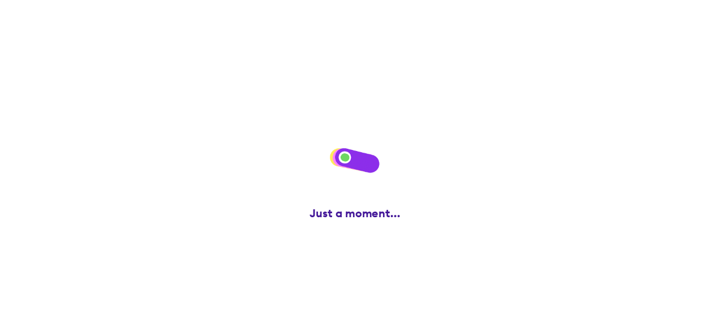
scroll to position [0, 0]
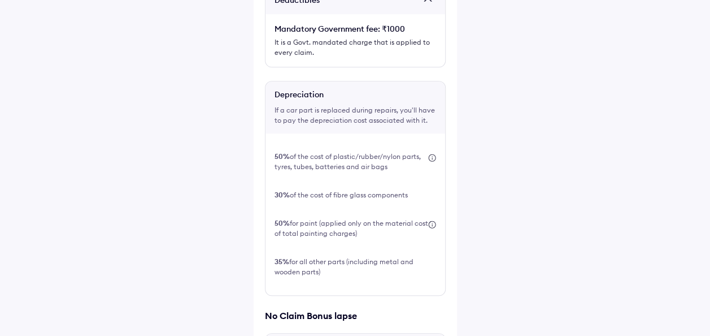
scroll to position [410, 0]
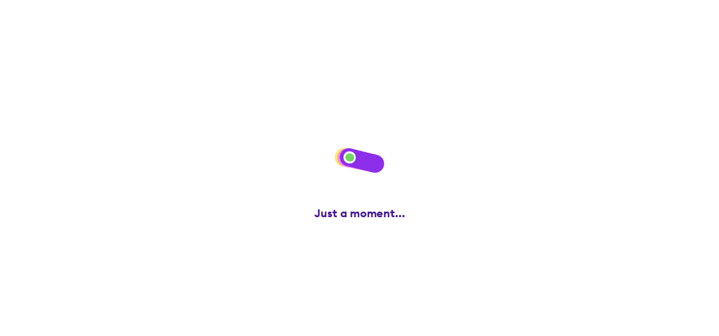
scroll to position [0, 0]
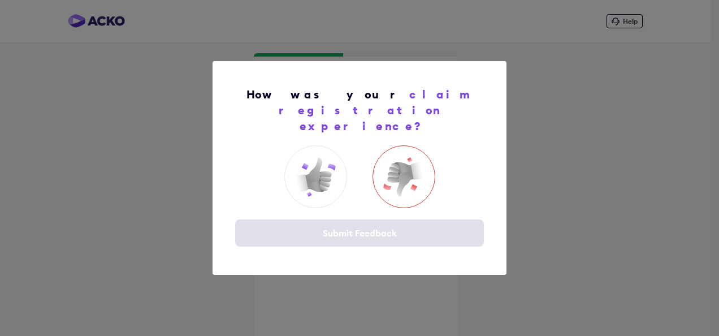
click at [420, 154] on img at bounding box center [403, 176] width 45 height 45
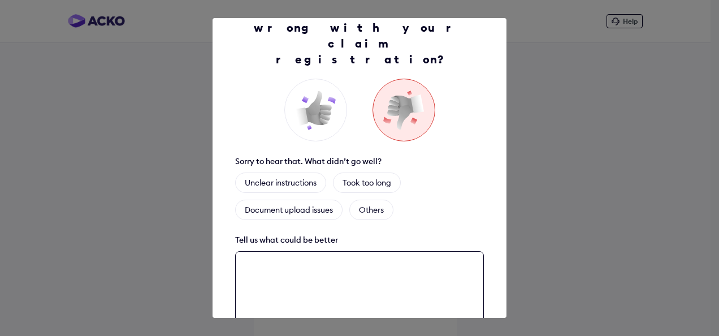
click at [288, 251] on textarea at bounding box center [359, 287] width 249 height 72
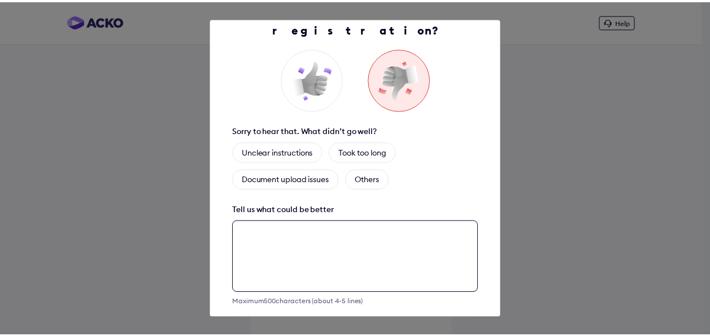
scroll to position [93, 0]
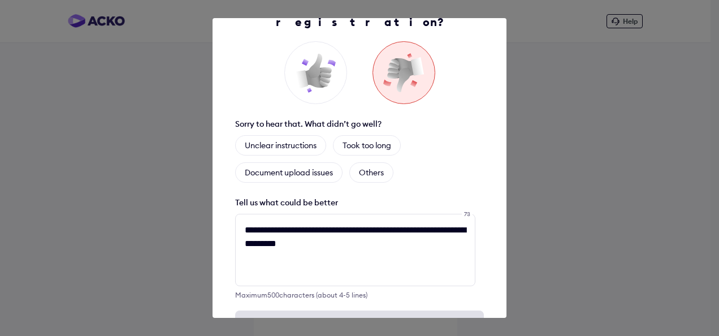
click at [355, 290] on div "Maximum 500 characters (about 4-5 lines)" at bounding box center [359, 294] width 249 height 8
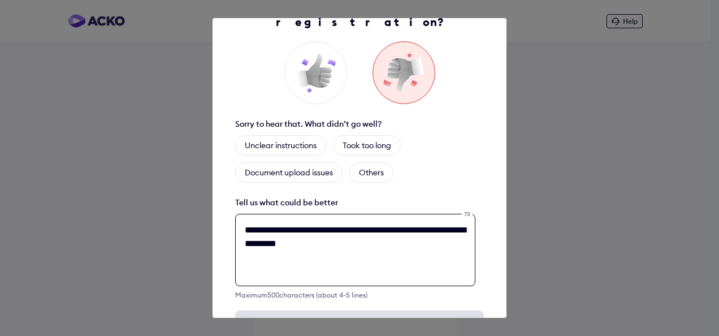
click at [375, 214] on textarea "**********" at bounding box center [355, 250] width 240 height 72
type textarea "**********"
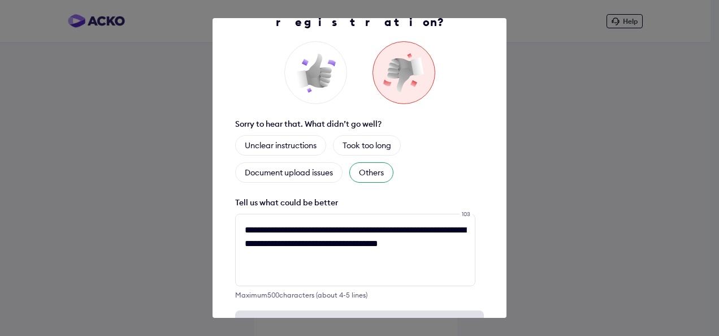
click at [366, 162] on div "Others" at bounding box center [371, 172] width 44 height 20
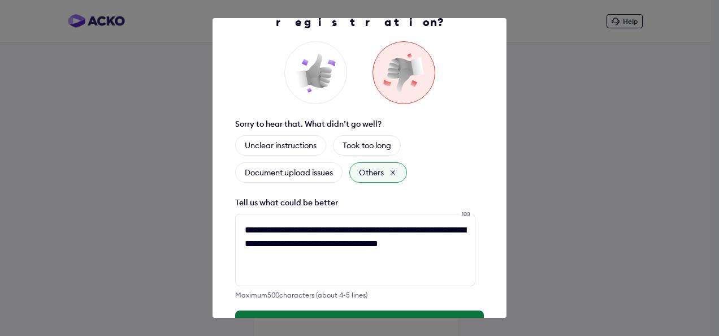
click at [327, 310] on button "Submit Feedback" at bounding box center [359, 323] width 249 height 27
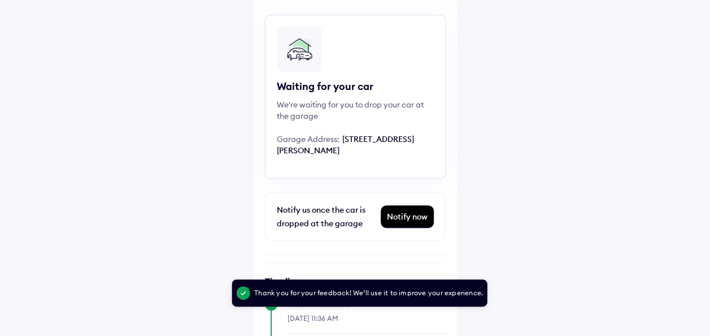
scroll to position [334, 0]
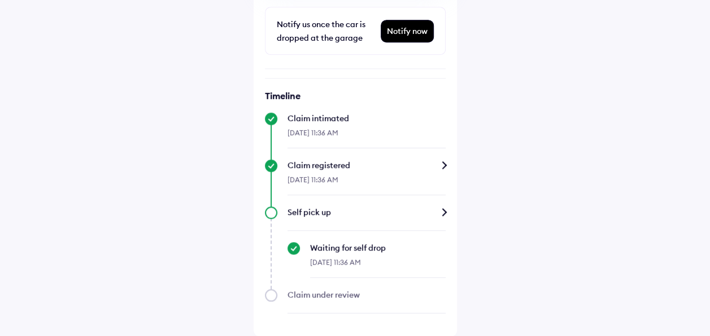
click at [533, 186] on div "Help KYC verification Required by IRDAI Verify now Claim status Info Waiting fo…" at bounding box center [355, 11] width 710 height 650
click at [310, 286] on div "Timeline Claim intimated [DATE] 11:36 AM Claim registered [DATE] 11:36 AM Self …" at bounding box center [355, 201] width 181 height 223
click at [308, 290] on div "Claim under review" at bounding box center [367, 294] width 158 height 11
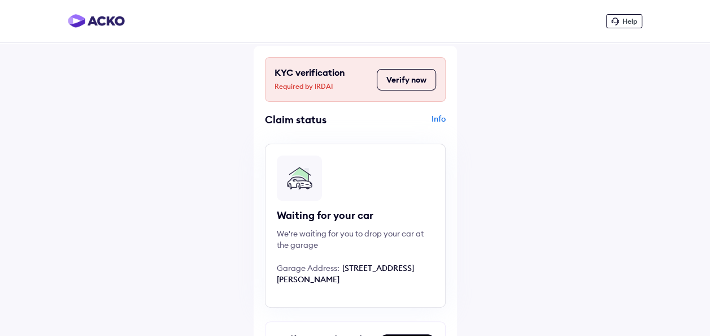
click at [408, 79] on button "Verify now" at bounding box center [406, 79] width 59 height 21
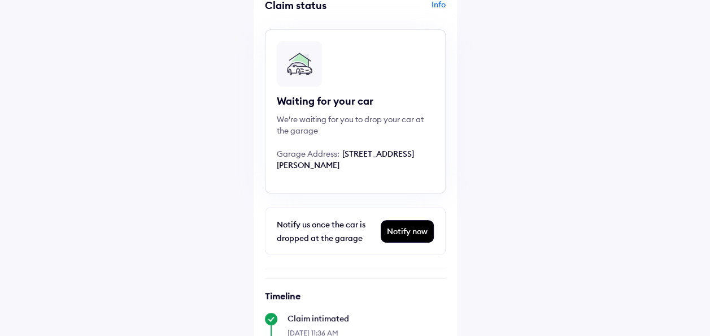
scroll to position [114, 0]
click at [435, 6] on div "Info" at bounding box center [402, 9] width 88 height 21
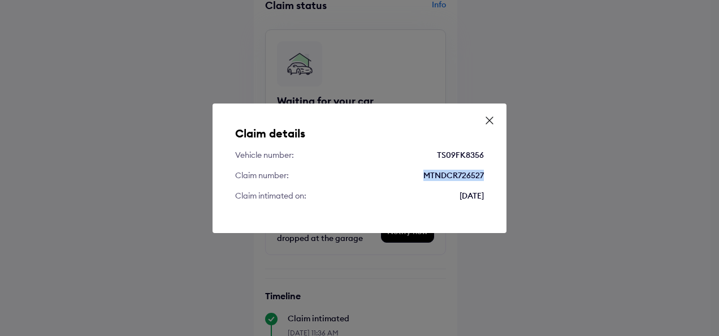
drag, startPoint x: 423, startPoint y: 172, endPoint x: 504, endPoint y: 175, distance: 81.4
click at [504, 175] on div "Claim details Vehicle number: TS09FK8356 Claim number: MTNDCR726527 Claim intim…" at bounding box center [359, 167] width 294 height 129
copy div "MTNDCR726527"
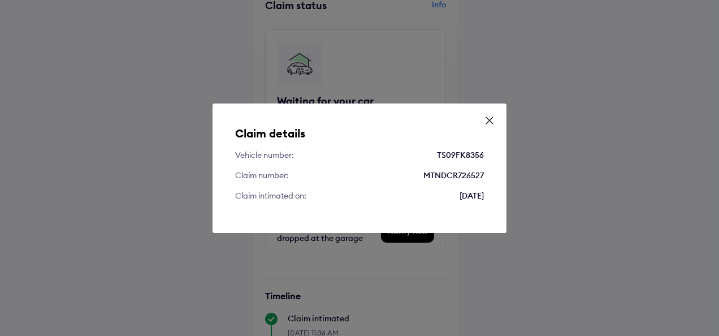
click at [488, 125] on icon at bounding box center [489, 120] width 11 height 11
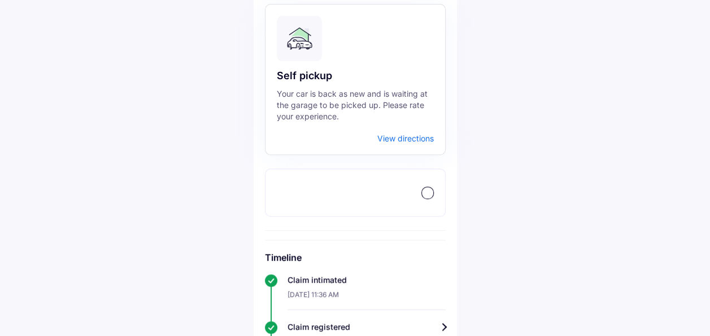
scroll to position [298, 0]
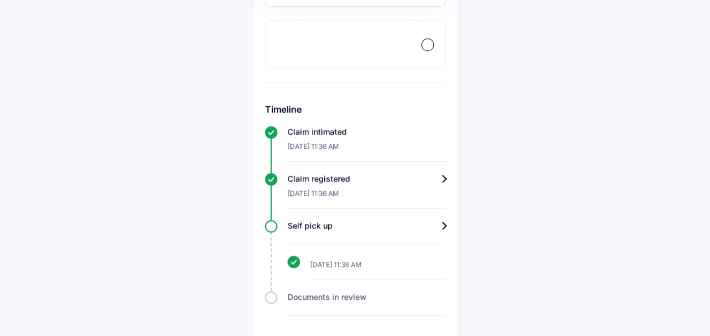
click at [359, 265] on div "[DATE] 11:36 AM" at bounding box center [378, 267] width 136 height 24
click at [440, 220] on div "Self pick up" at bounding box center [367, 225] width 158 height 11
click at [345, 304] on div at bounding box center [367, 308] width 158 height 13
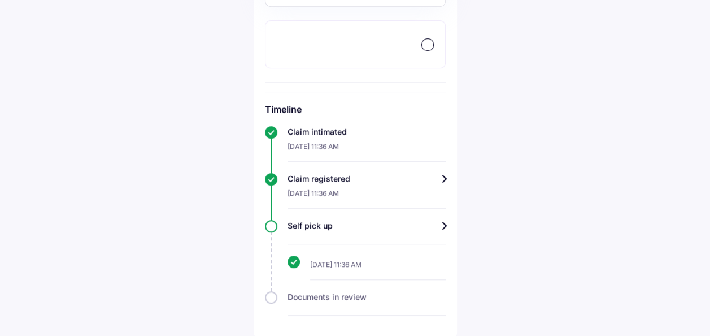
click at [438, 221] on div "Self pick up" at bounding box center [367, 225] width 158 height 11
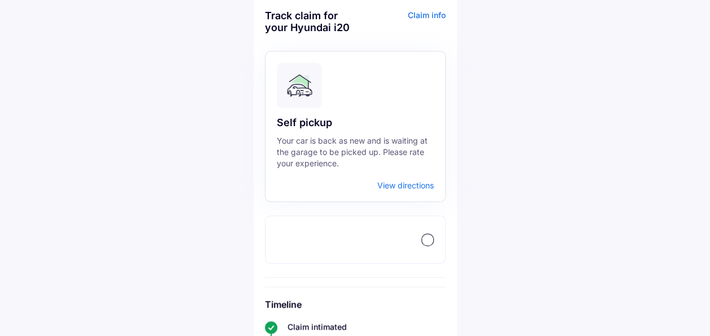
scroll to position [124, 0]
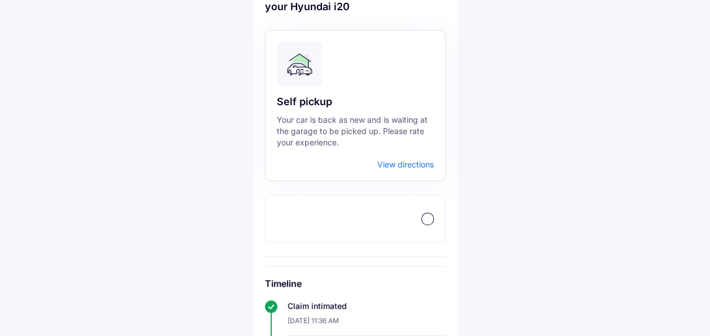
click at [435, 216] on div at bounding box center [355, 218] width 181 height 48
click at [432, 216] on div at bounding box center [427, 218] width 11 height 11
click at [421, 219] on div at bounding box center [427, 218] width 12 height 12
click at [421, 220] on div at bounding box center [427, 218] width 12 height 12
click at [428, 218] on div at bounding box center [427, 218] width 11 height 11
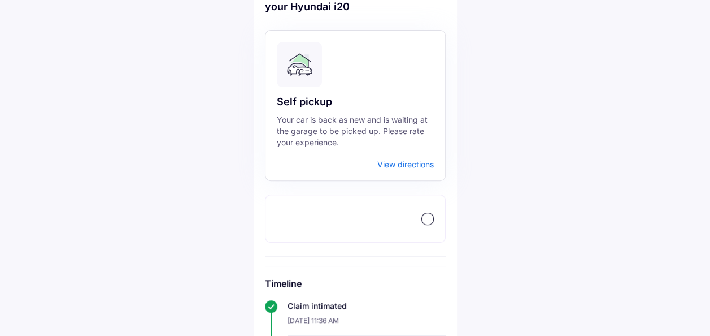
click at [428, 218] on div at bounding box center [427, 218] width 11 height 11
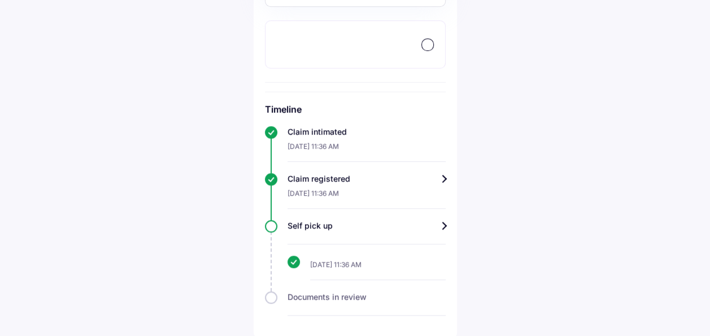
scroll to position [0, 0]
